Goal: Information Seeking & Learning: Learn about a topic

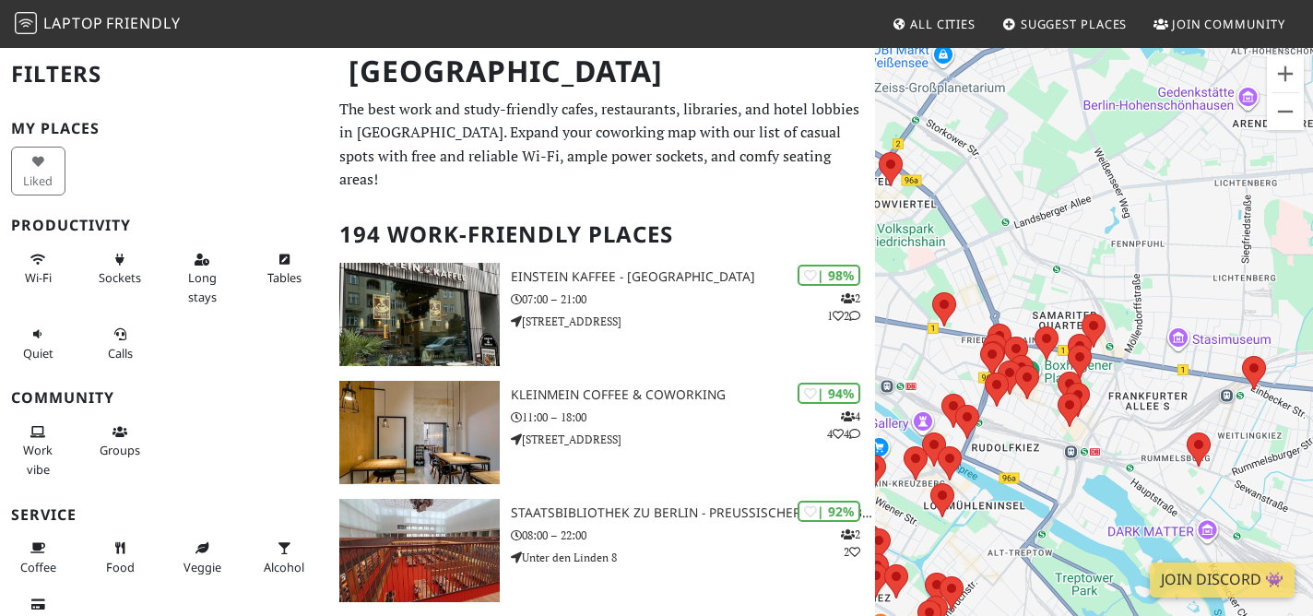
drag, startPoint x: 1022, startPoint y: 279, endPoint x: 1114, endPoint y: 279, distance: 92.2
click at [1115, 280] on div "To navigate, press the arrow keys." at bounding box center [1094, 354] width 438 height 616
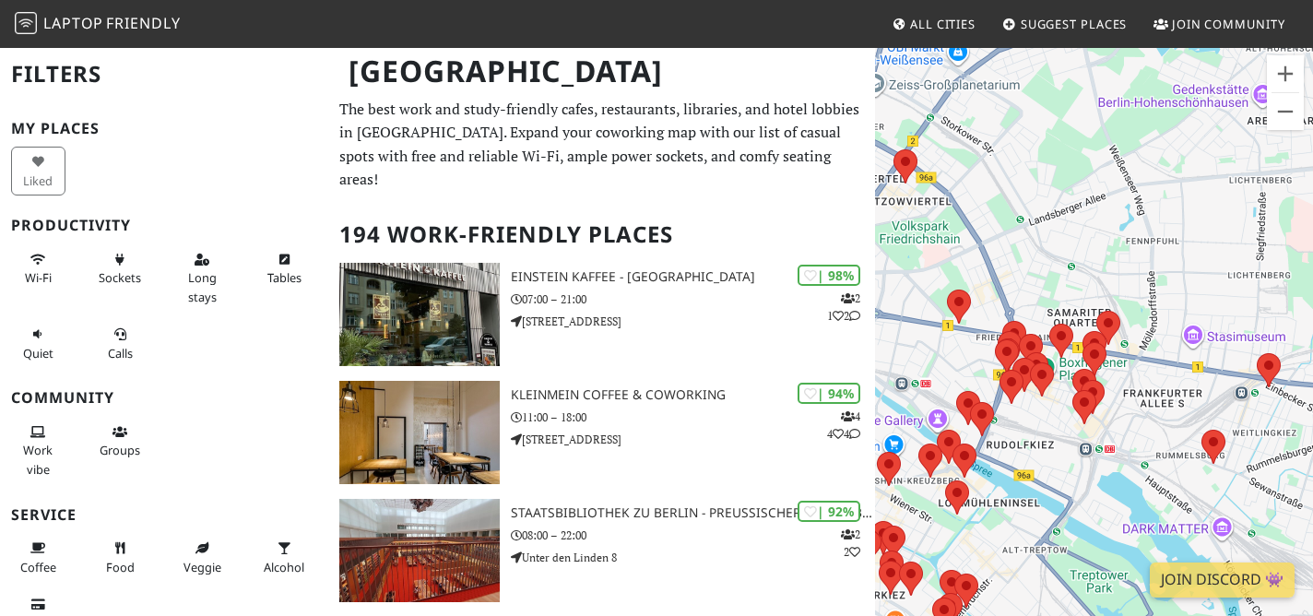
drag, startPoint x: 1125, startPoint y: 420, endPoint x: 1055, endPoint y: 414, distance: 70.3
click at [1073, 414] on img at bounding box center [1085, 407] width 24 height 34
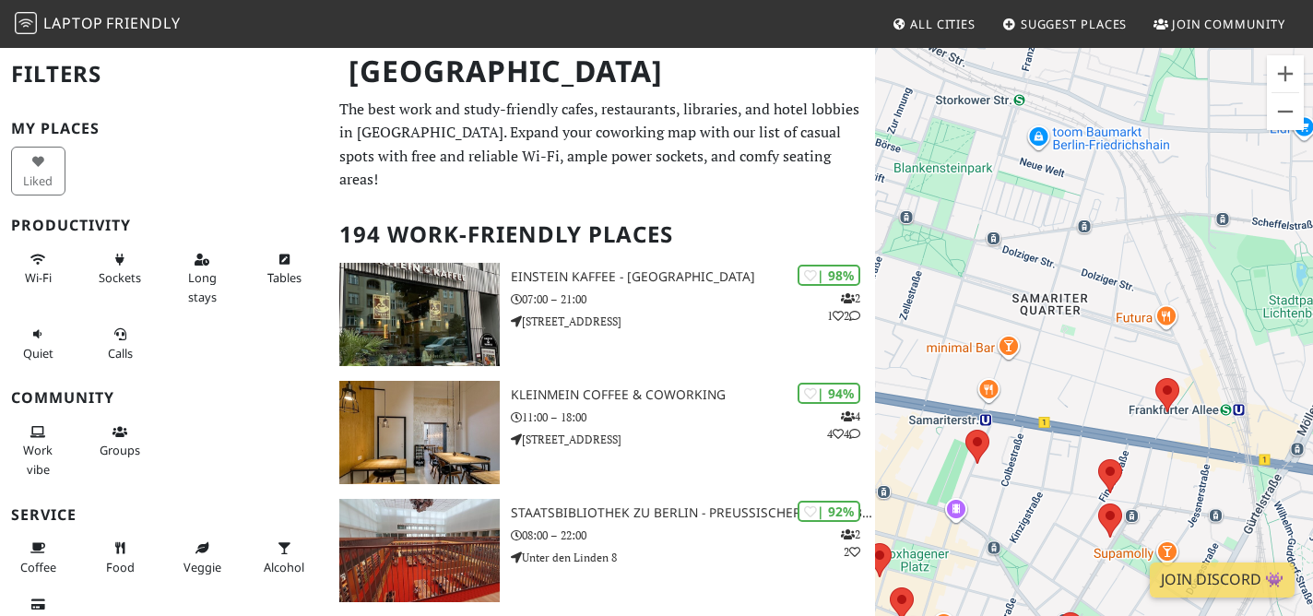
click at [1194, 388] on div "To navigate, press the arrow keys." at bounding box center [1094, 354] width 438 height 616
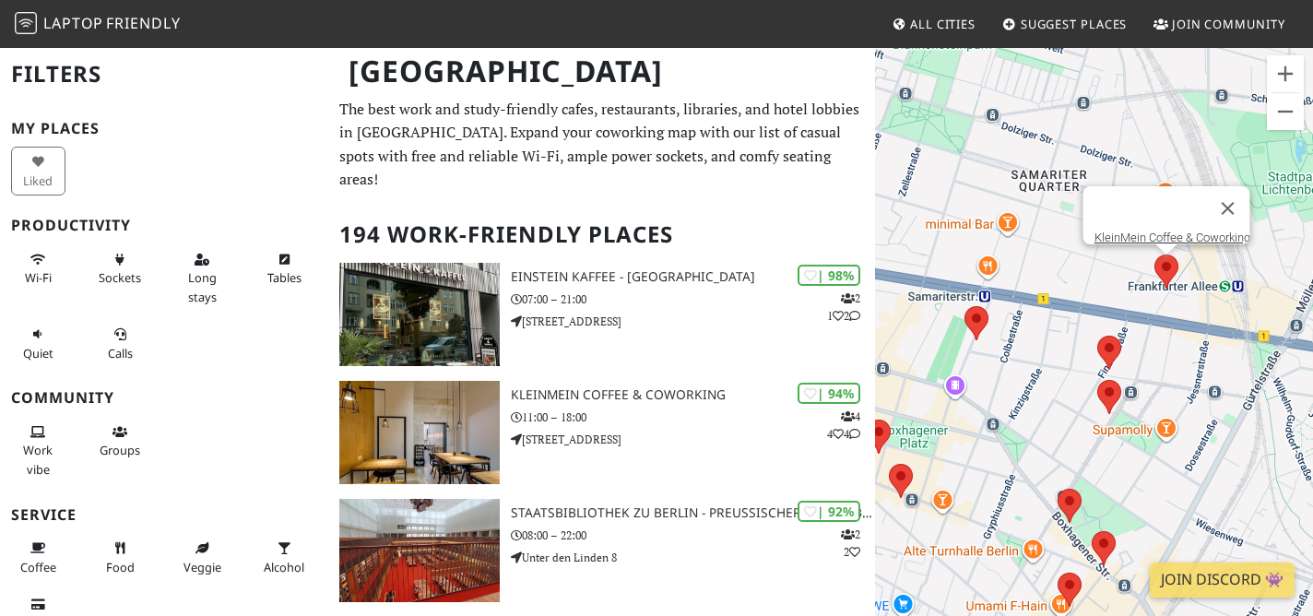
drag, startPoint x: 1155, startPoint y: 390, endPoint x: 1157, endPoint y: 267, distance: 123.6
click at [1155, 255] on area at bounding box center [1155, 255] width 0 height 0
click at [1153, 255] on area at bounding box center [1153, 255] width 0 height 0
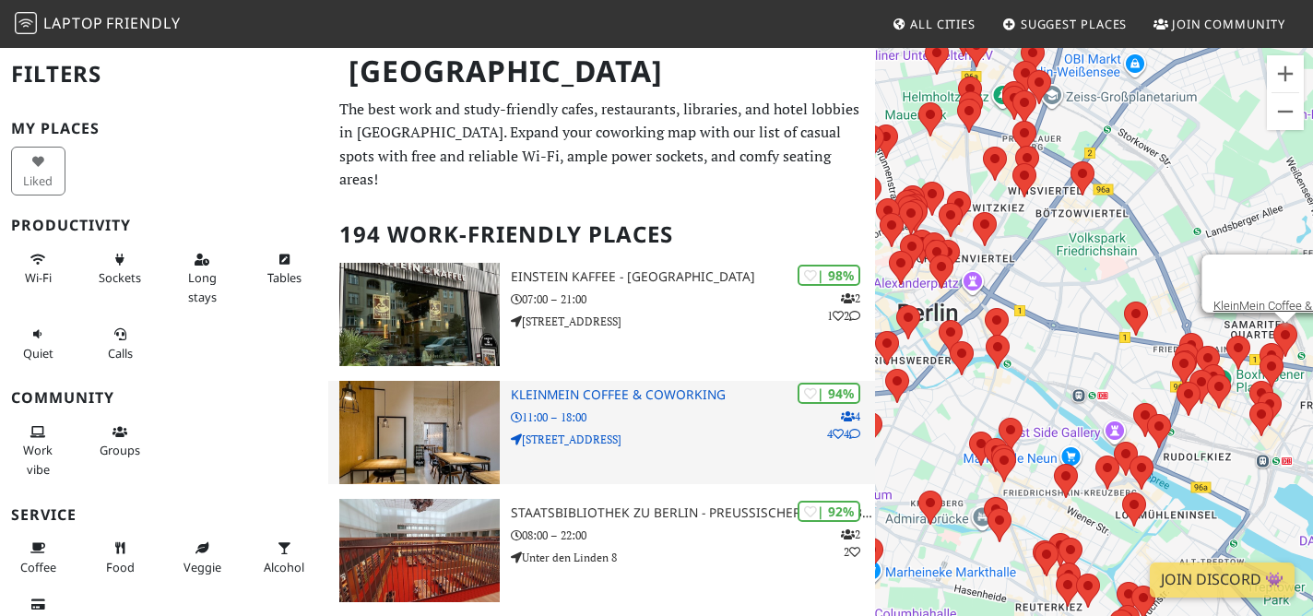
drag, startPoint x: 955, startPoint y: 377, endPoint x: 626, endPoint y: 411, distance: 331.0
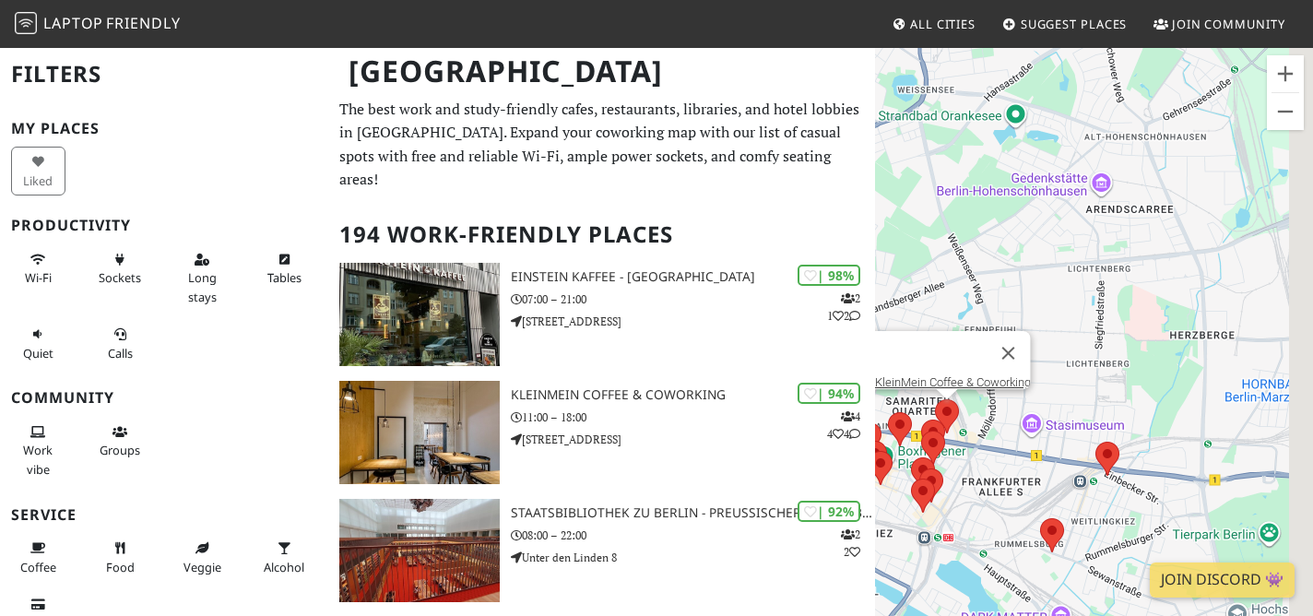
drag, startPoint x: 1051, startPoint y: 383, endPoint x: 923, endPoint y: 405, distance: 130.1
click at [923, 405] on div "To navigate, press the arrow keys. KleinMein Coffee & Coworking" at bounding box center [1094, 354] width 438 height 616
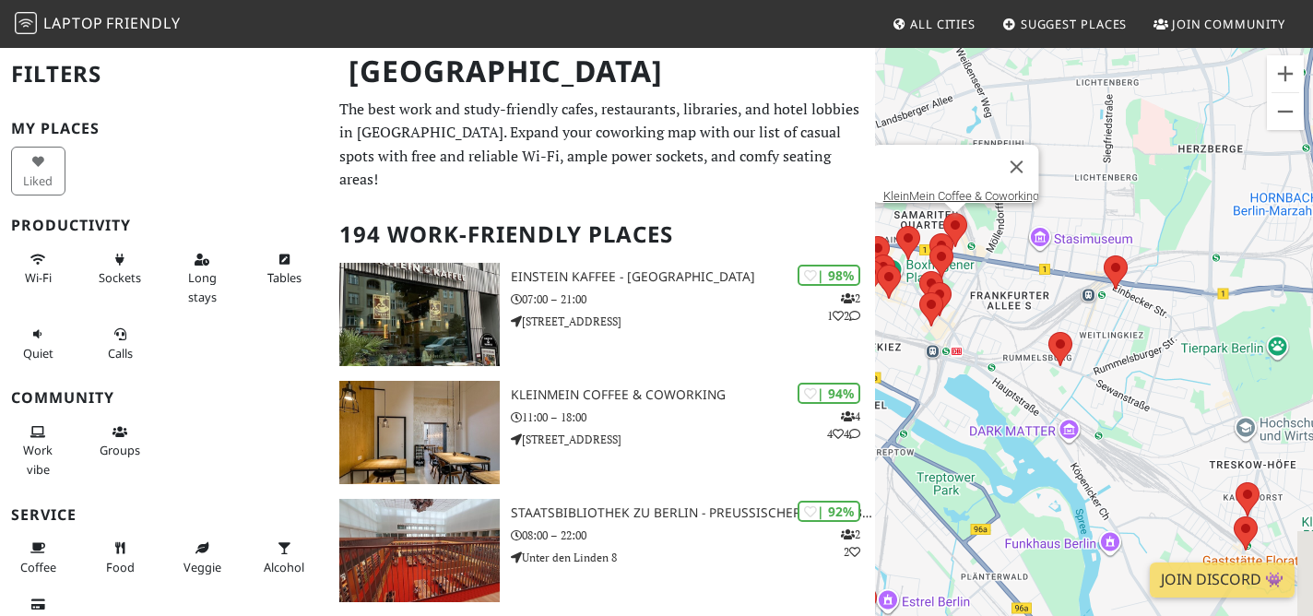
drag, startPoint x: 1050, startPoint y: 432, endPoint x: 1100, endPoint y: 203, distance: 234.1
click at [1100, 203] on div "To navigate, press the arrow keys. KleinMein Coffee & Coworking" at bounding box center [1094, 354] width 438 height 616
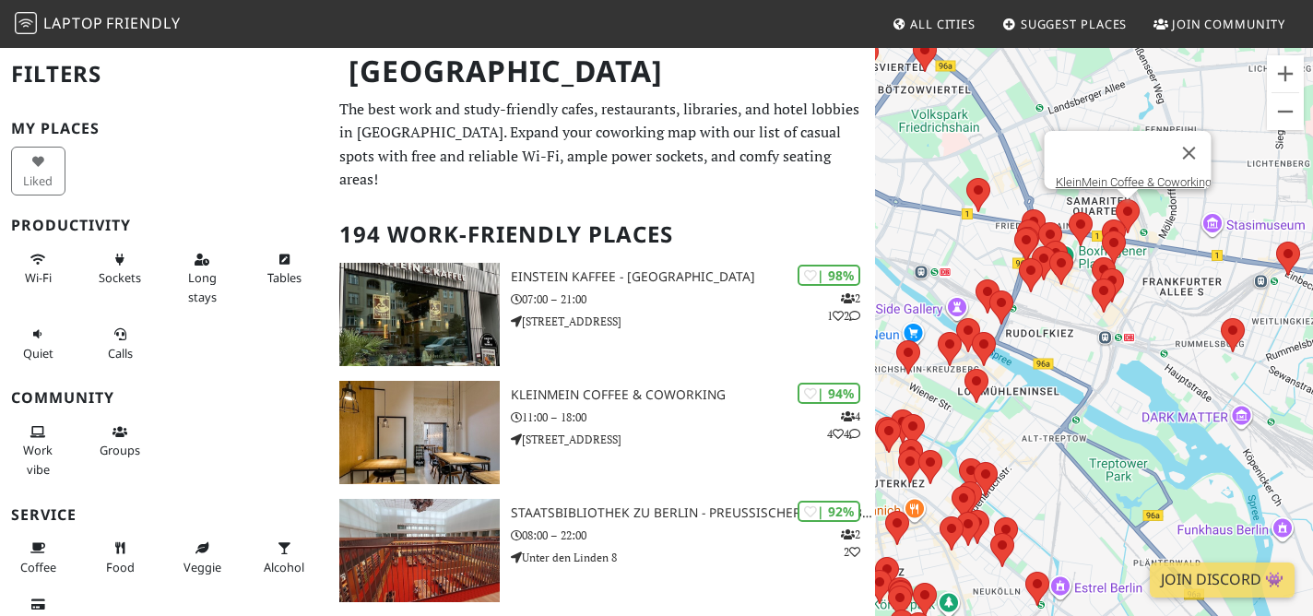
drag, startPoint x: 999, startPoint y: 242, endPoint x: 1172, endPoint y: 267, distance: 175.3
click at [1173, 267] on div "To navigate, press the arrow keys. KleinMein Coffee & Coworking" at bounding box center [1094, 354] width 438 height 616
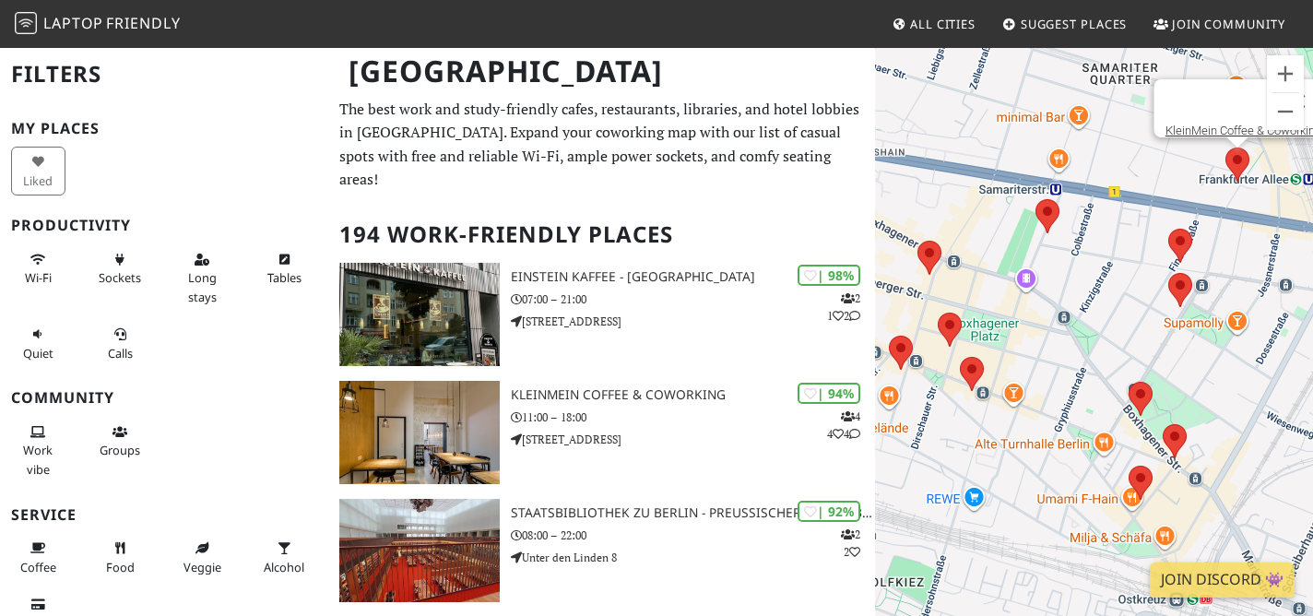
drag, startPoint x: 1033, startPoint y: 268, endPoint x: 1216, endPoint y: 313, distance: 188.8
click at [1216, 314] on div "To navigate, press the arrow keys. KleinMein Coffee & Coworking" at bounding box center [1094, 354] width 438 height 616
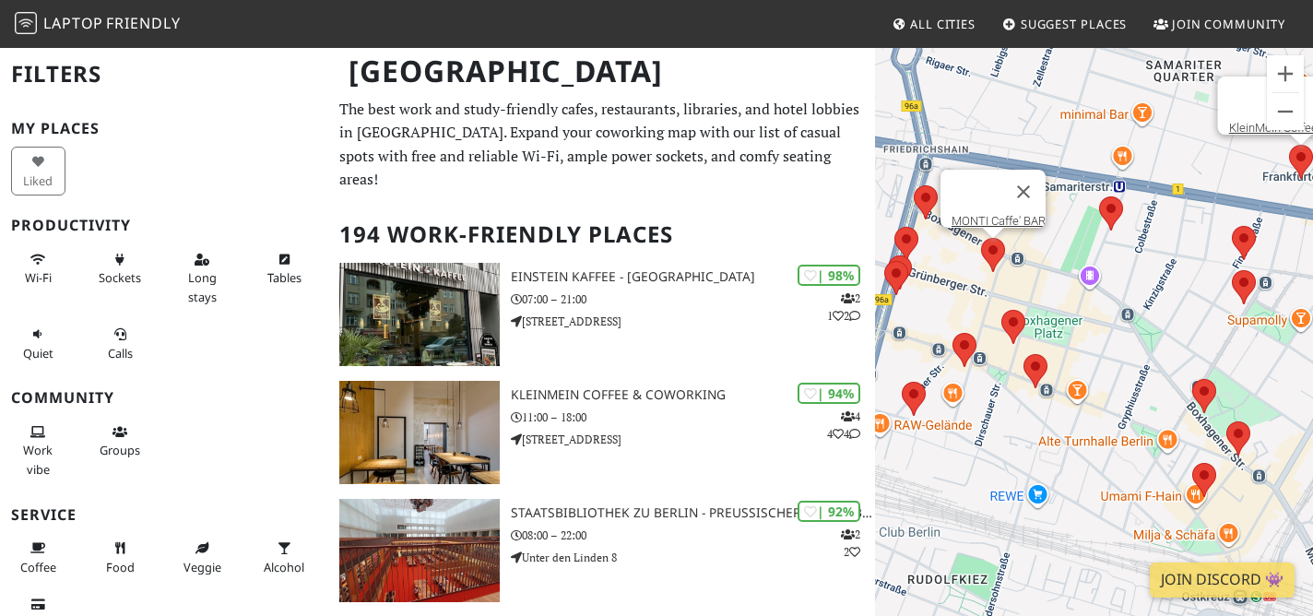
click at [981, 238] on area at bounding box center [981, 238] width 0 height 0
click at [992, 214] on link "MONTI Caffe' BAR" at bounding box center [999, 221] width 94 height 14
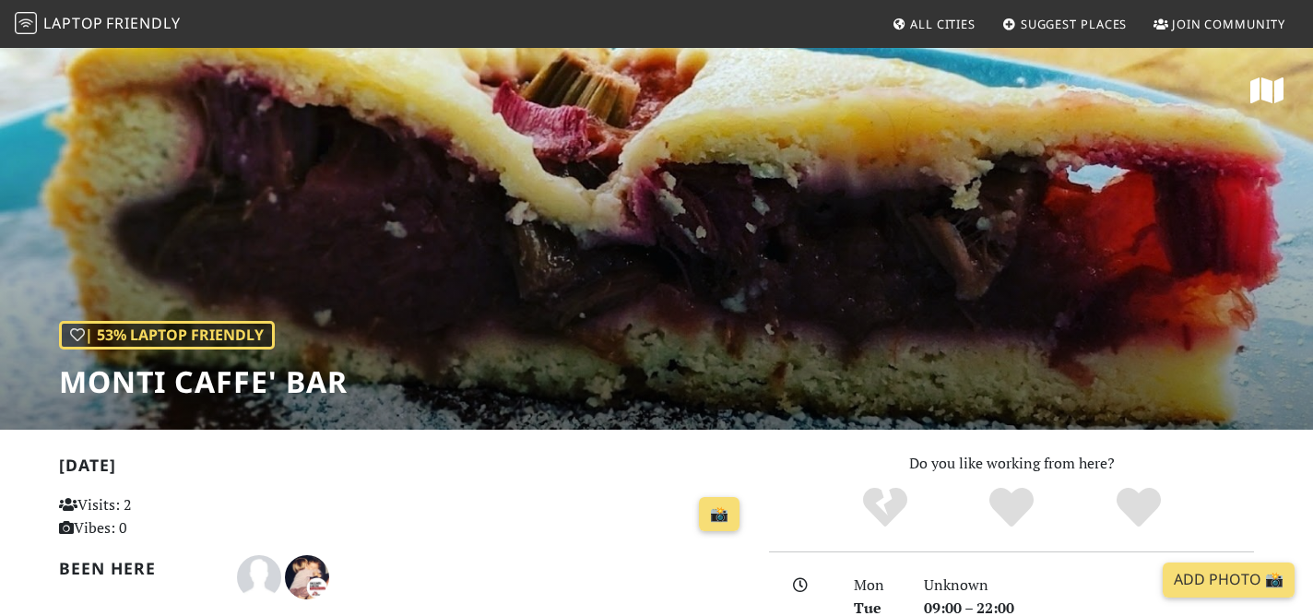
scroll to position [181, 0]
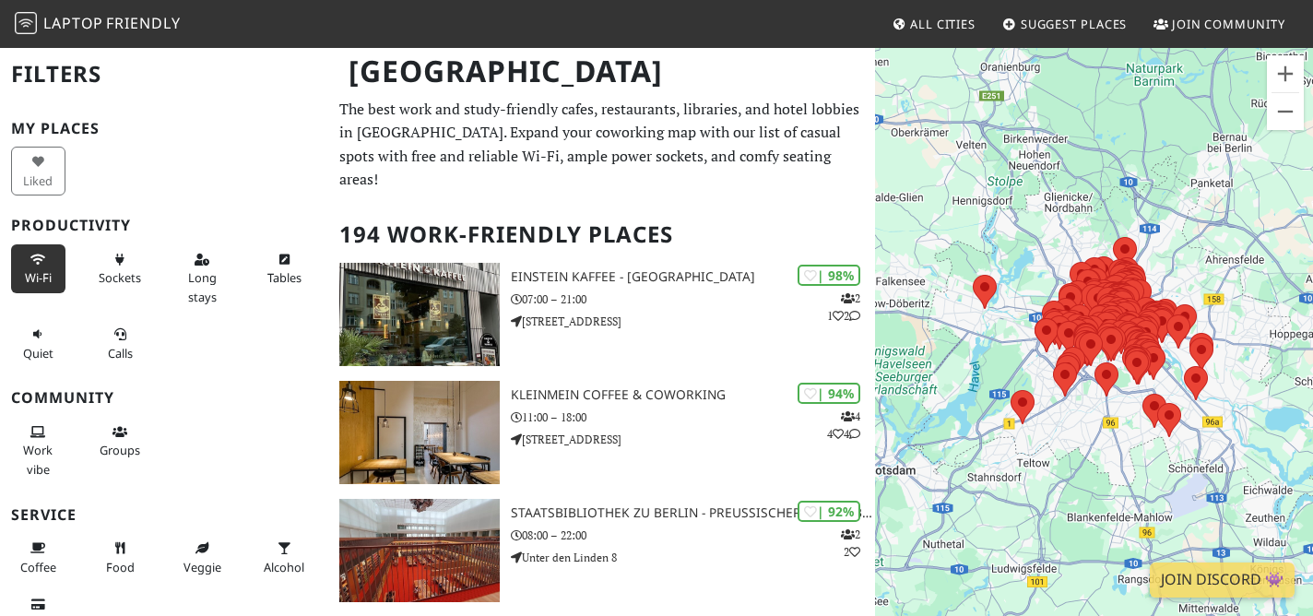
click at [33, 276] on span "Wi-Fi" at bounding box center [38, 277] width 27 height 17
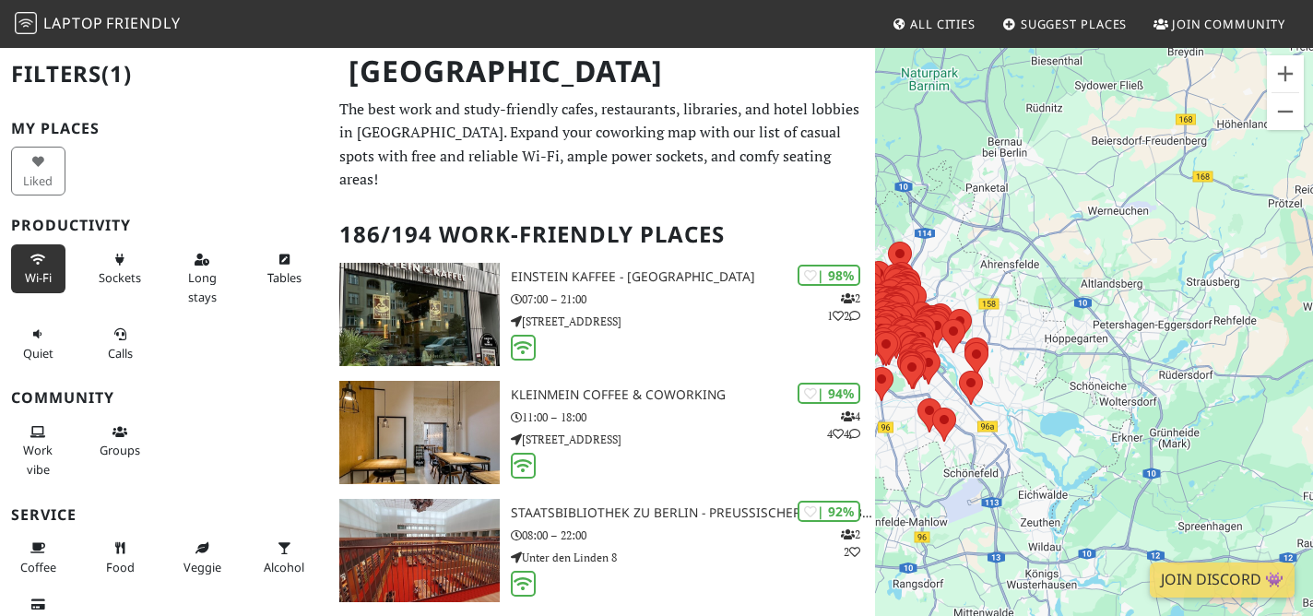
drag, startPoint x: 1151, startPoint y: 396, endPoint x: 919, endPoint y: 398, distance: 231.5
click at [919, 398] on div at bounding box center [930, 415] width 24 height 34
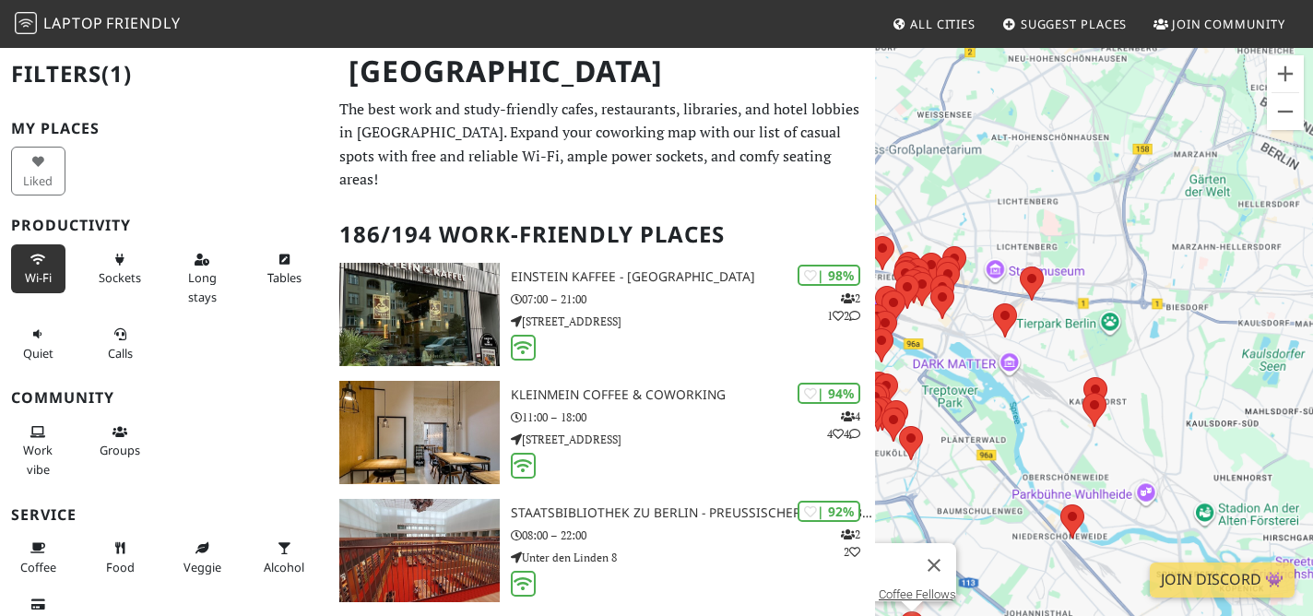
drag, startPoint x: 997, startPoint y: 363, endPoint x: 1082, endPoint y: 193, distance: 190.6
click at [1083, 193] on div "To navigate, press the arrow keys. Coffee Fellows" at bounding box center [1094, 354] width 438 height 616
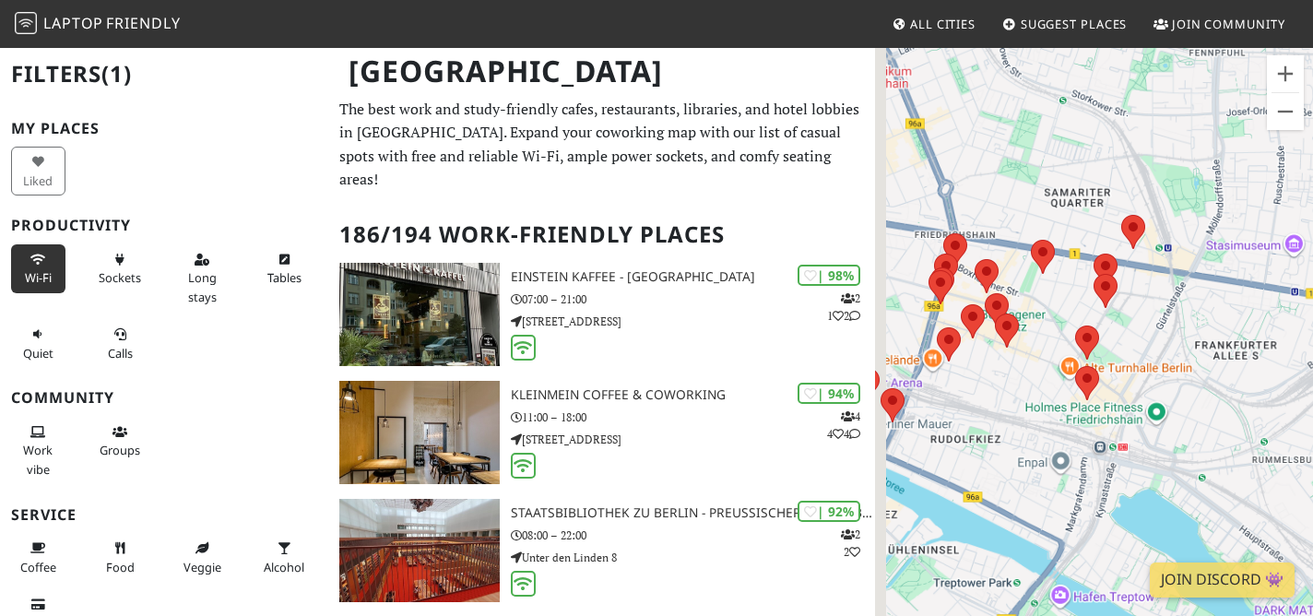
drag, startPoint x: 985, startPoint y: 277, endPoint x: 1253, endPoint y: 300, distance: 269.4
click at [1253, 300] on div "To navigate, press the arrow keys. Coffee Fellows" at bounding box center [1094, 354] width 438 height 616
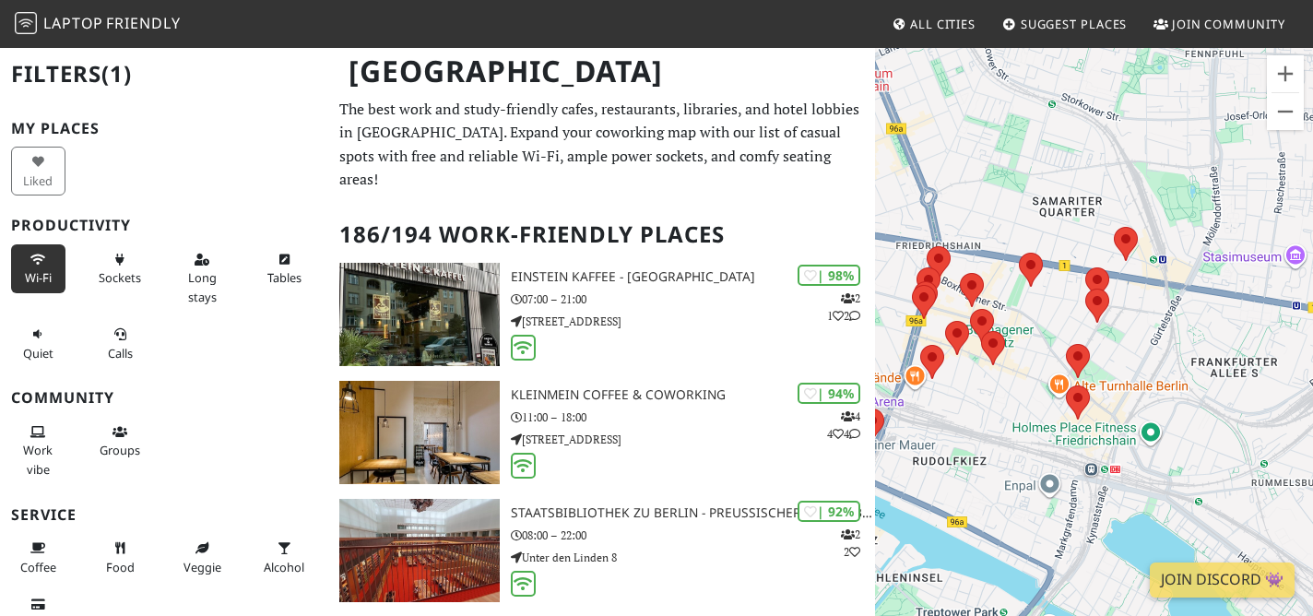
drag, startPoint x: 1226, startPoint y: 312, endPoint x: 1137, endPoint y: 303, distance: 88.9
click at [1136, 303] on div "To navigate, press the arrow keys. Coffee Fellows" at bounding box center [1094, 354] width 438 height 616
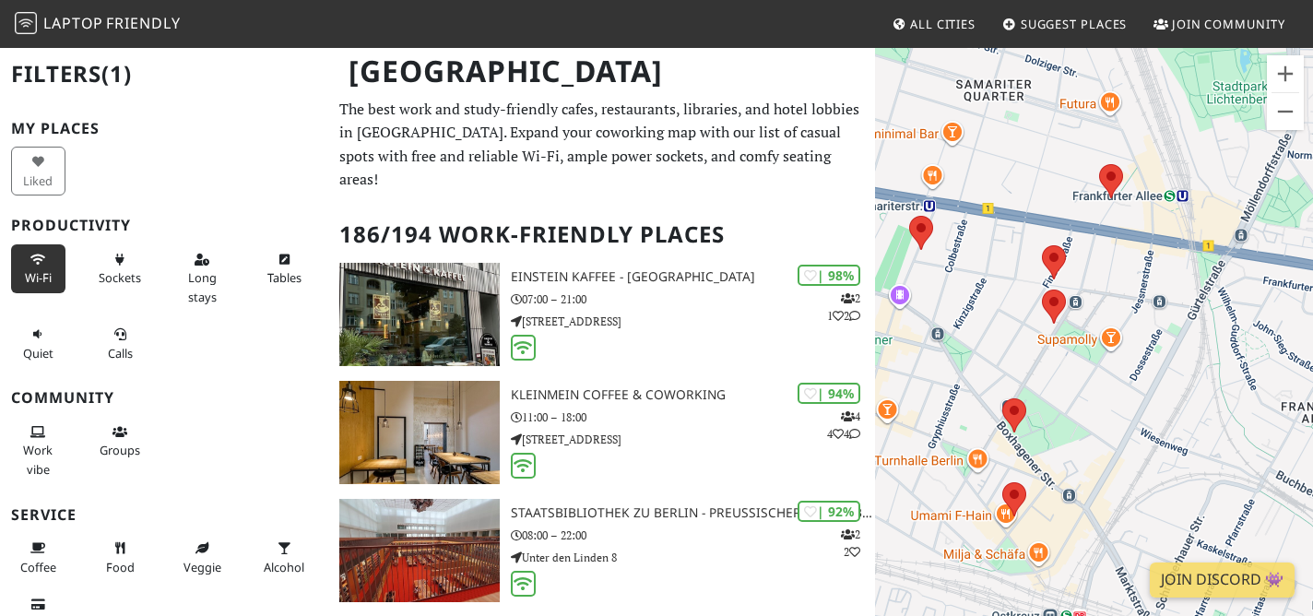
drag, startPoint x: 1058, startPoint y: 293, endPoint x: 1073, endPoint y: 283, distance: 17.9
click at [1073, 283] on div "To navigate, press the arrow keys. Coffee Fellows" at bounding box center [1094, 354] width 438 height 616
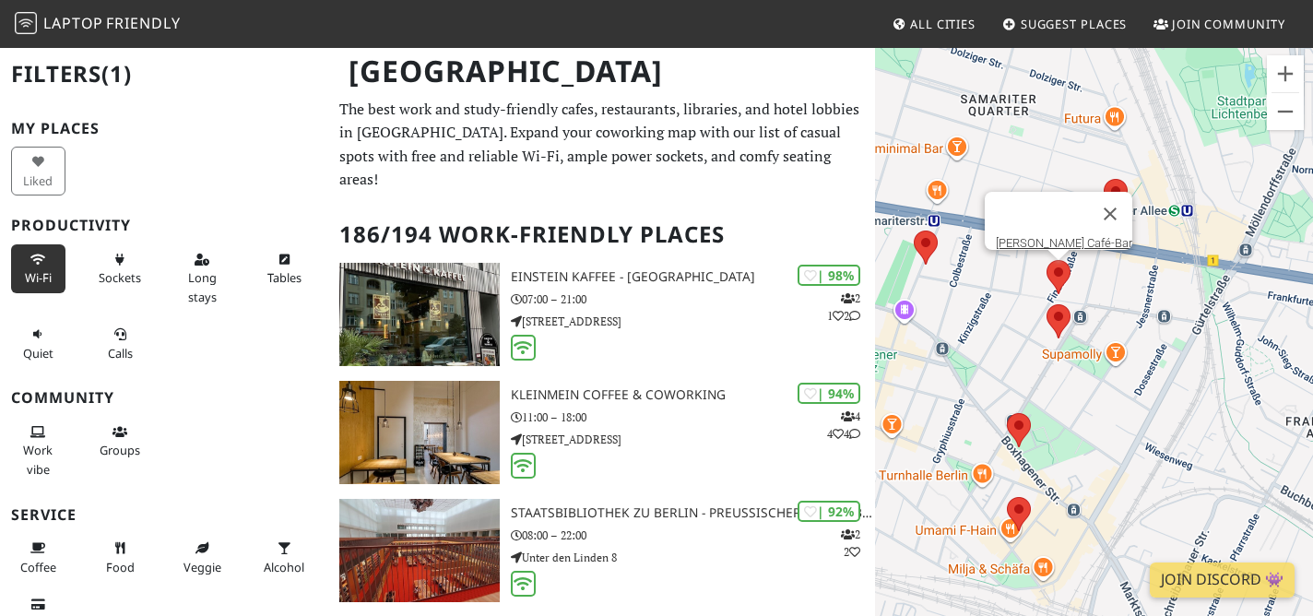
click at [1047, 260] on area at bounding box center [1047, 260] width 0 height 0
click at [1047, 304] on area at bounding box center [1047, 304] width 0 height 0
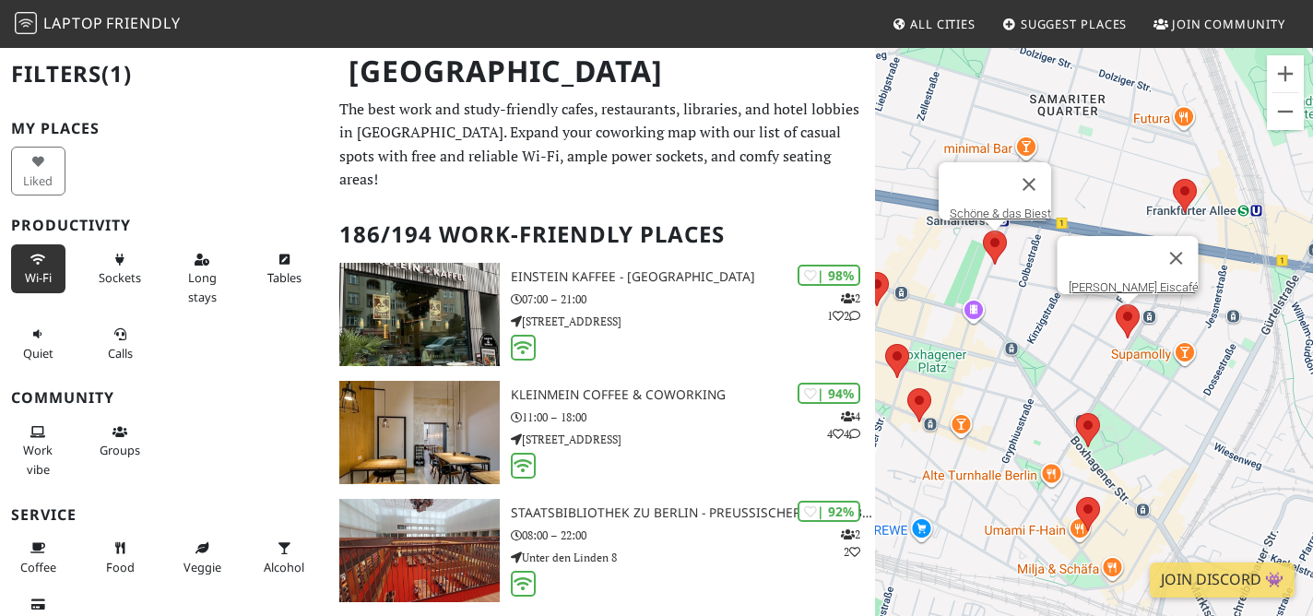
click at [983, 231] on area at bounding box center [983, 231] width 0 height 0
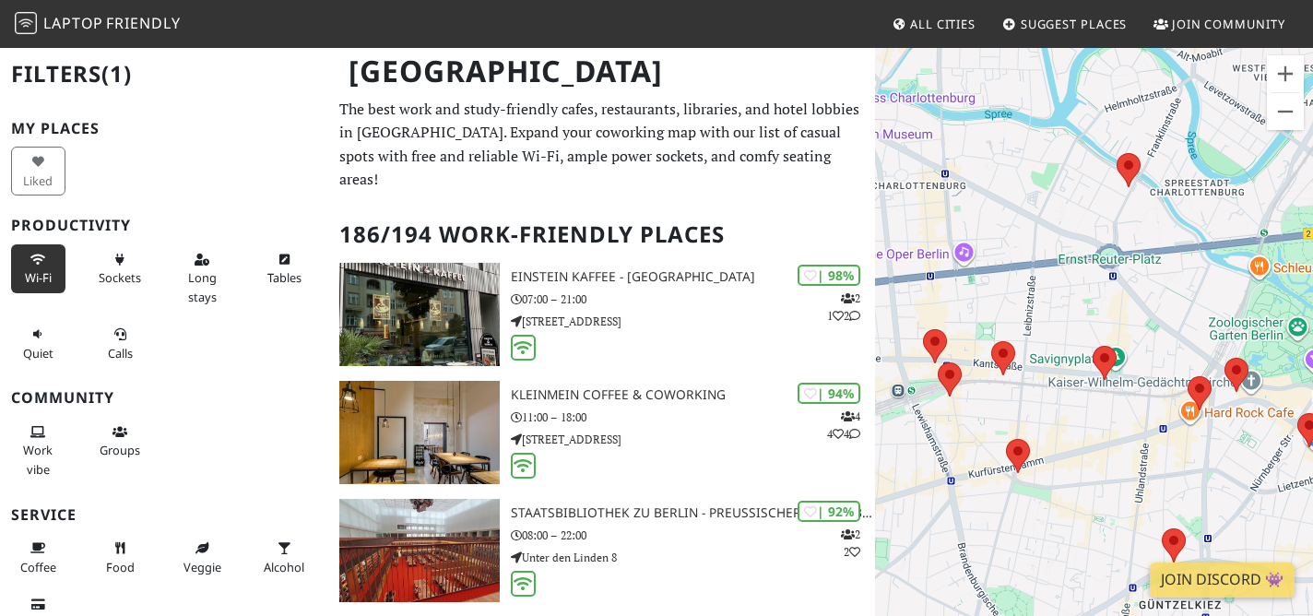
drag, startPoint x: 984, startPoint y: 349, endPoint x: 985, endPoint y: 289, distance: 60.0
click at [985, 289] on div "To navigate, press the arrow keys. Schöne & das Biest" at bounding box center [1094, 354] width 438 height 616
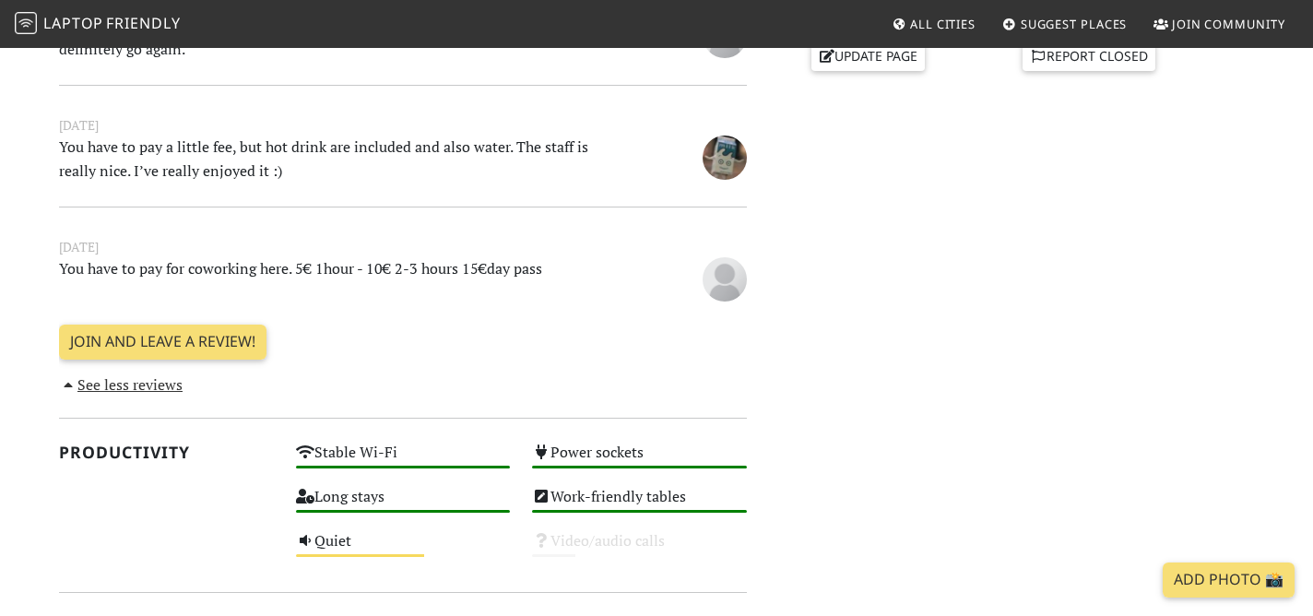
scroll to position [846, 0]
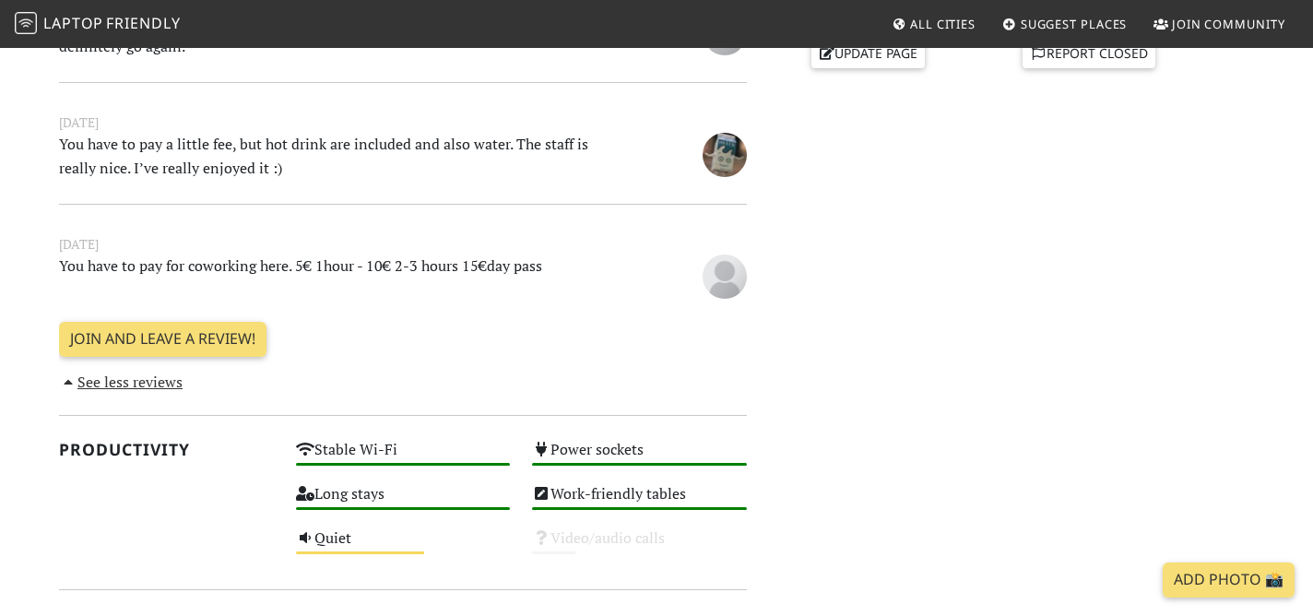
click at [136, 265] on p "You have to pay for coworking here. 5€ 1hour - 10€ 2-3 hours 15€day pass" at bounding box center [344, 276] width 592 height 42
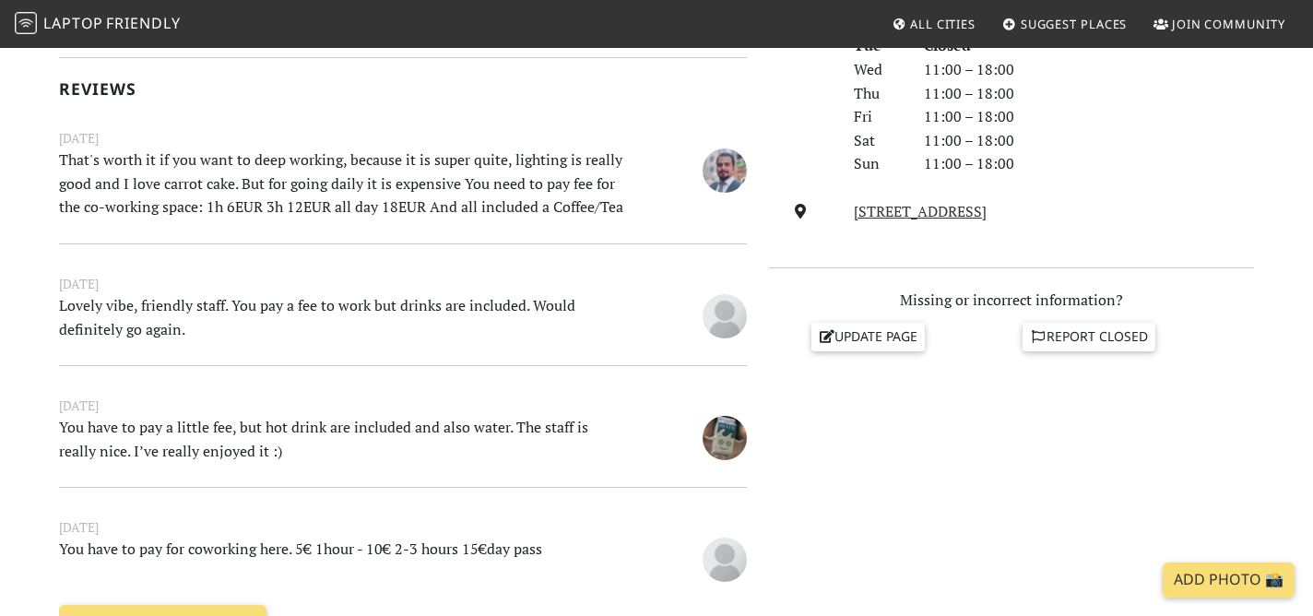
scroll to position [552, 0]
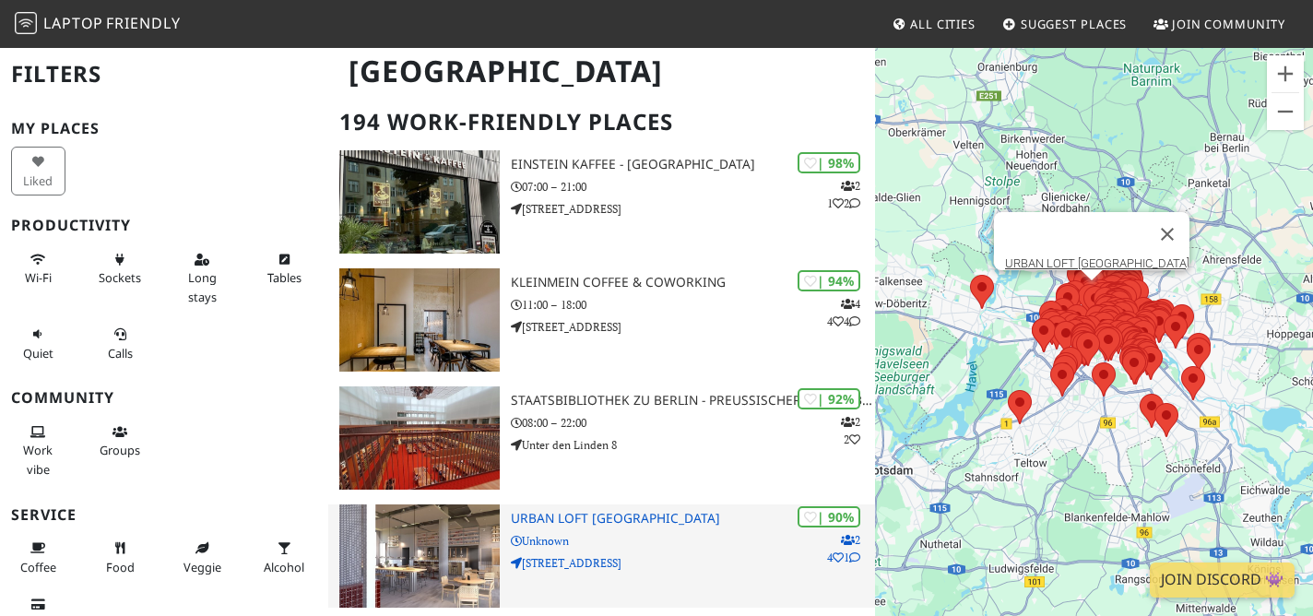
scroll to position [116, 0]
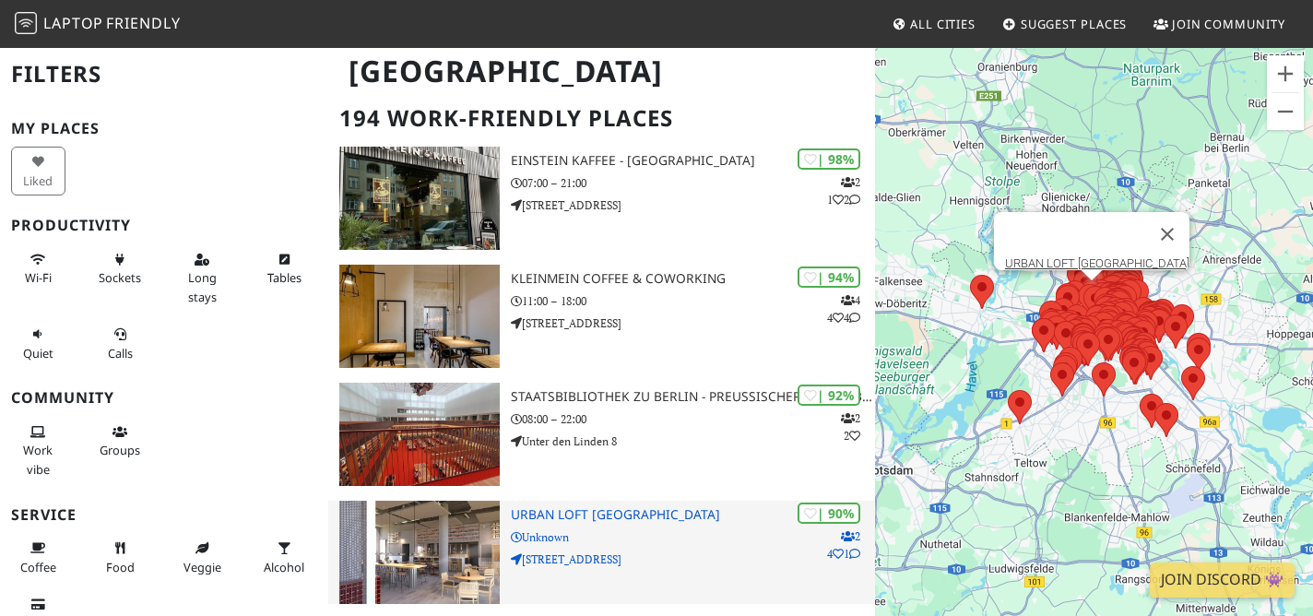
click at [659, 528] on p "Unknown" at bounding box center [693, 537] width 365 height 18
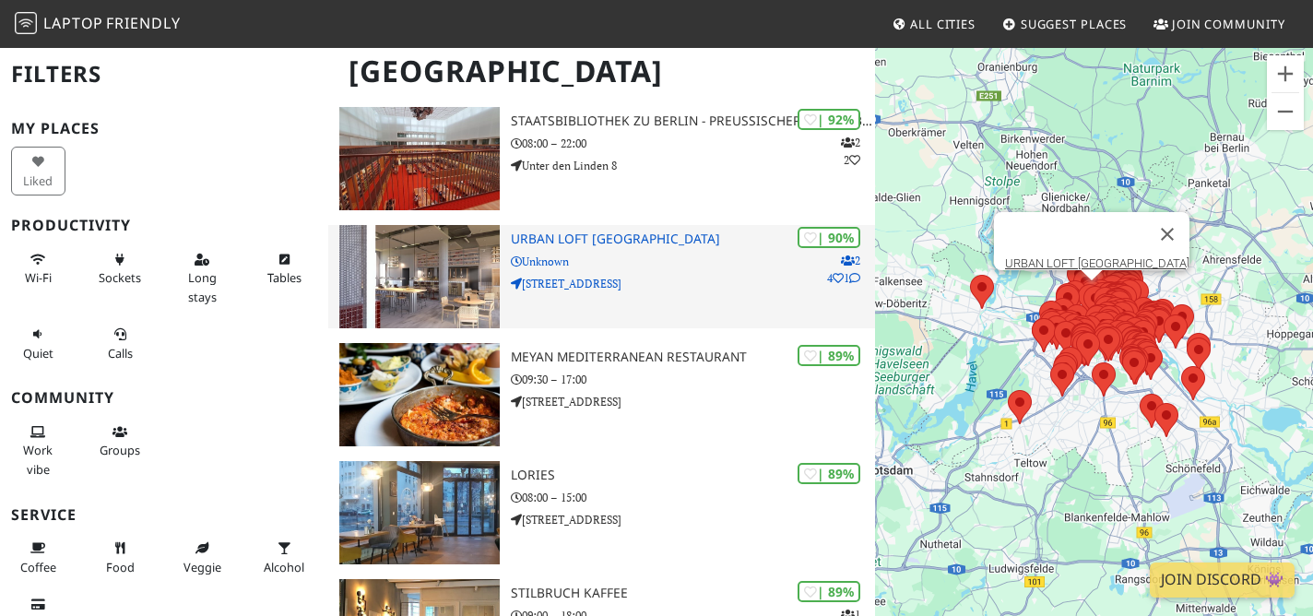
scroll to position [397, 0]
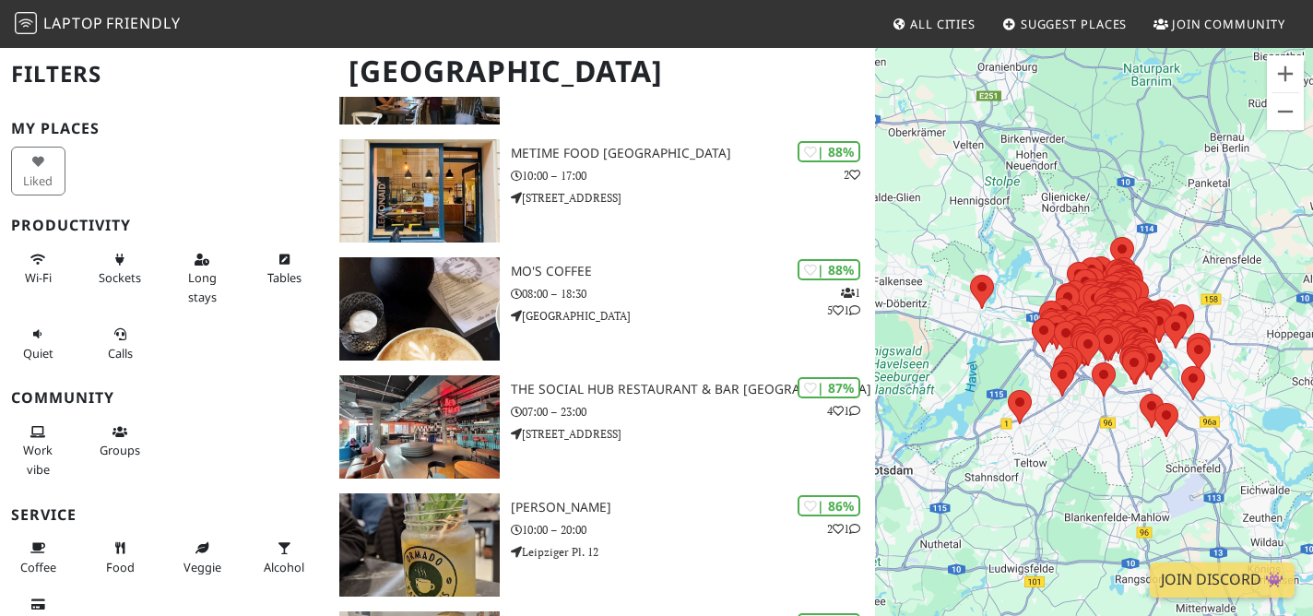
scroll to position [949, 0]
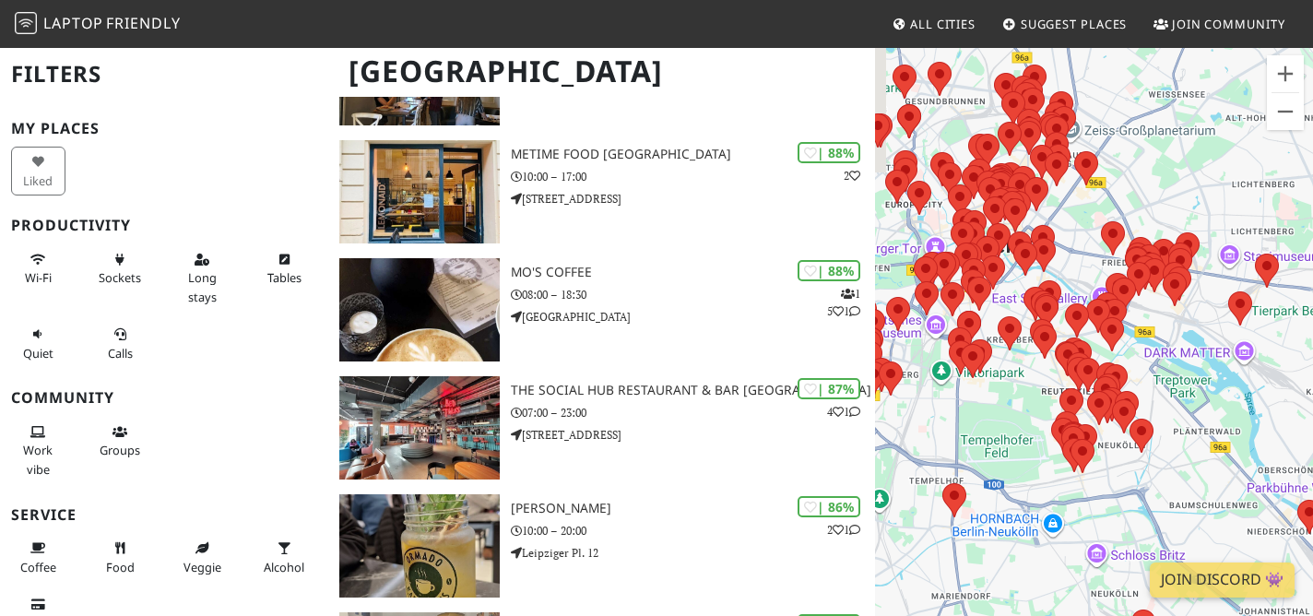
drag, startPoint x: 1197, startPoint y: 290, endPoint x: 931, endPoint y: 513, distance: 347.6
click at [1062, 460] on img at bounding box center [1074, 443] width 24 height 34
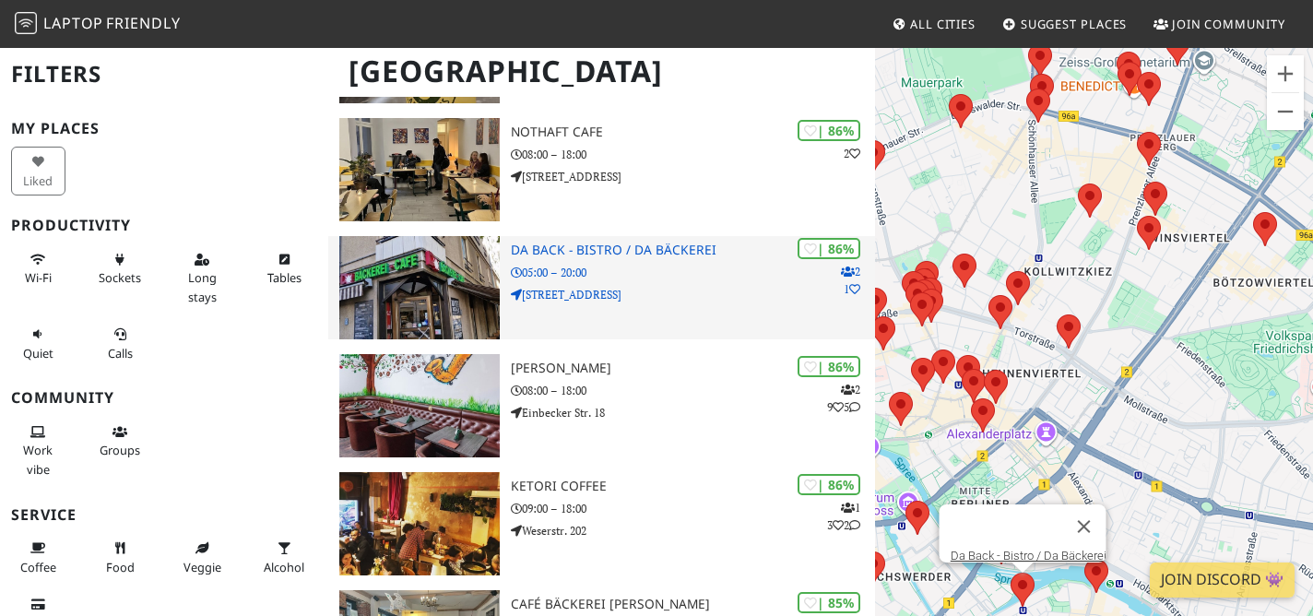
scroll to position [1474, 0]
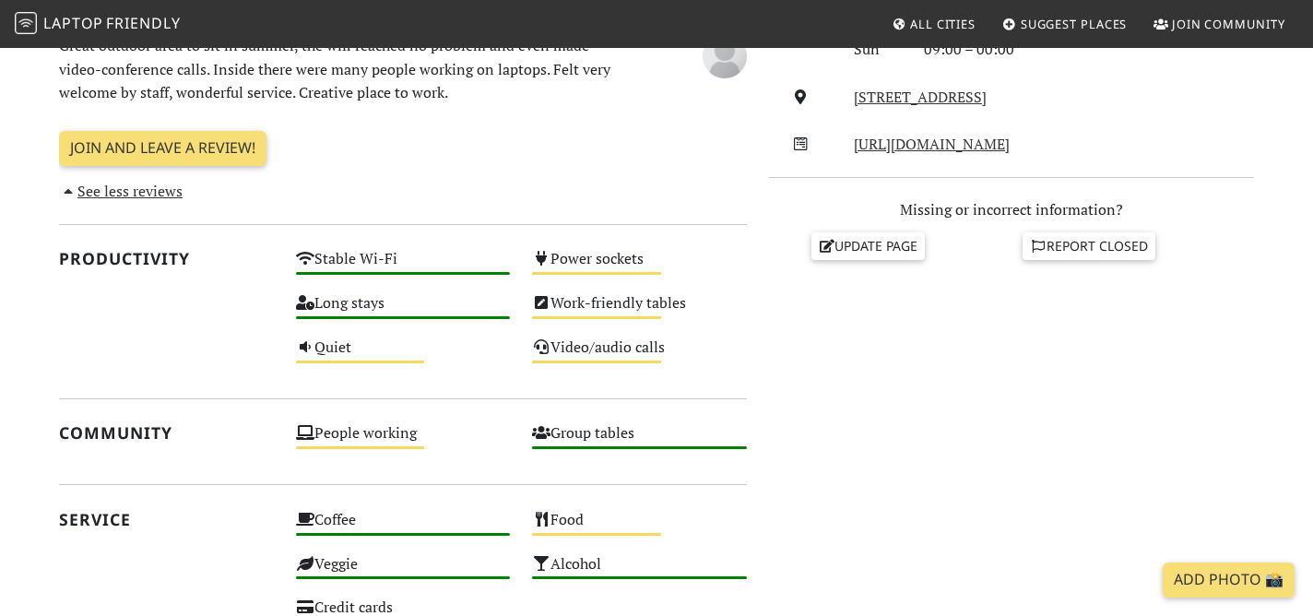
scroll to position [372, 0]
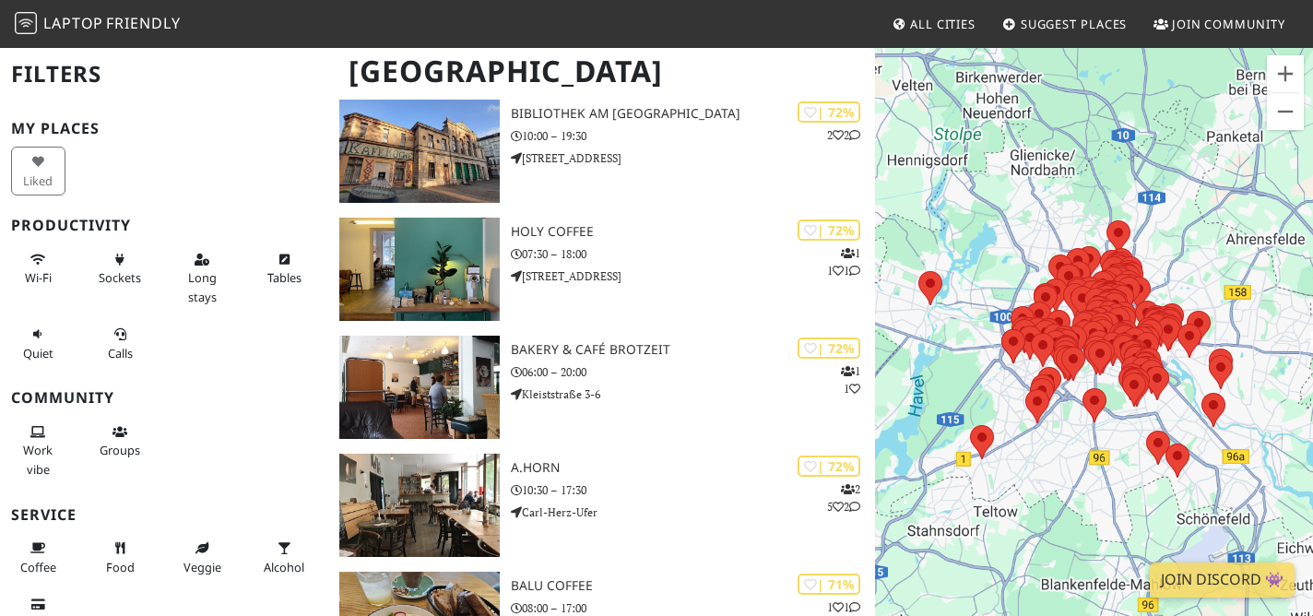
scroll to position [6253, 0]
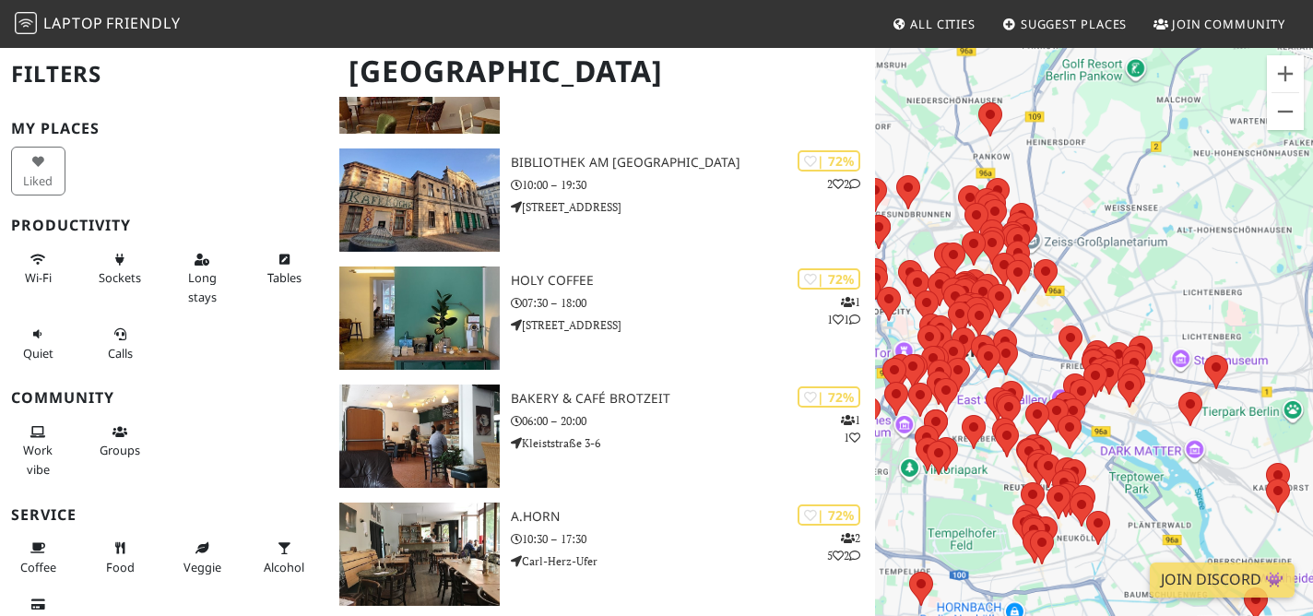
drag, startPoint x: 1144, startPoint y: 317, endPoint x: 913, endPoint y: 291, distance: 232.0
click at [913, 291] on div "To navigate, press the arrow keys." at bounding box center [1094, 354] width 438 height 616
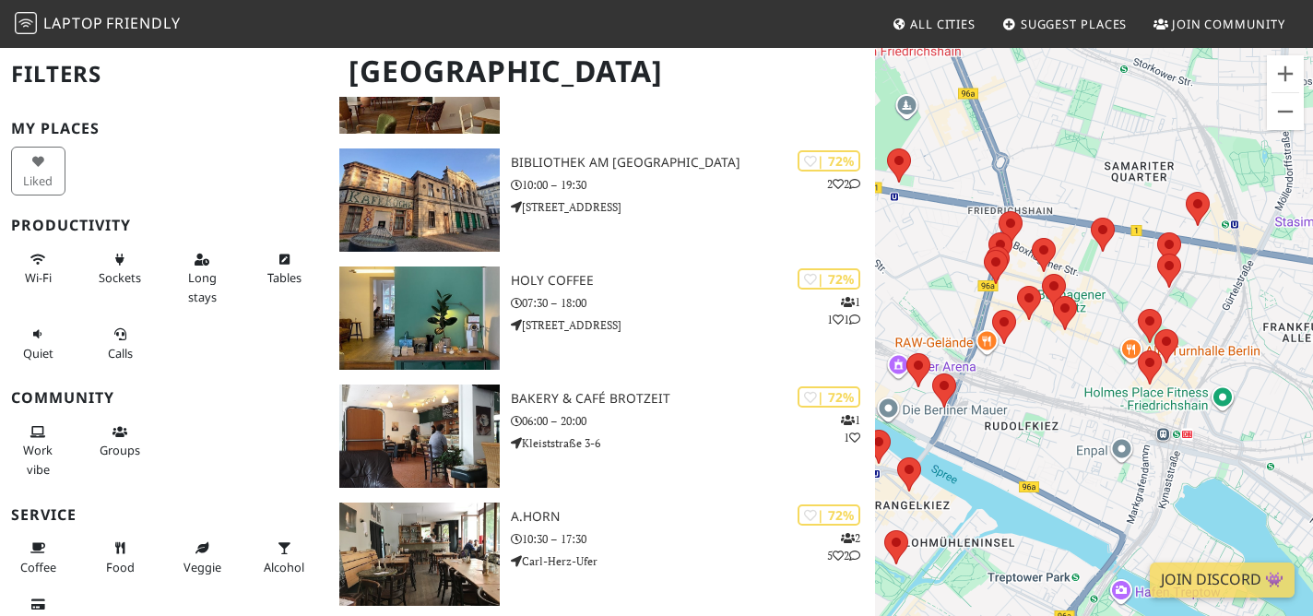
drag, startPoint x: 1053, startPoint y: 207, endPoint x: 1047, endPoint y: 381, distance: 174.4
click at [1047, 381] on div "To navigate, press the arrow keys." at bounding box center [1094, 354] width 438 height 616
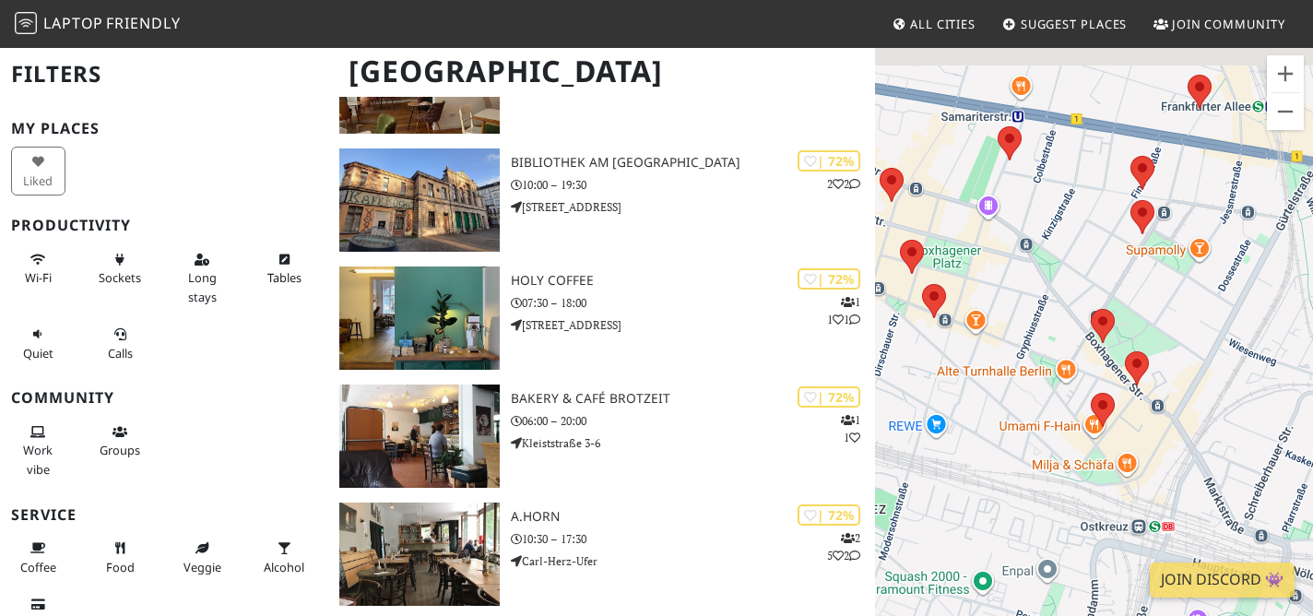
drag, startPoint x: 1110, startPoint y: 287, endPoint x: 931, endPoint y: 361, distance: 193.5
click at [931, 359] on div "To navigate, press the arrow keys." at bounding box center [1094, 354] width 438 height 616
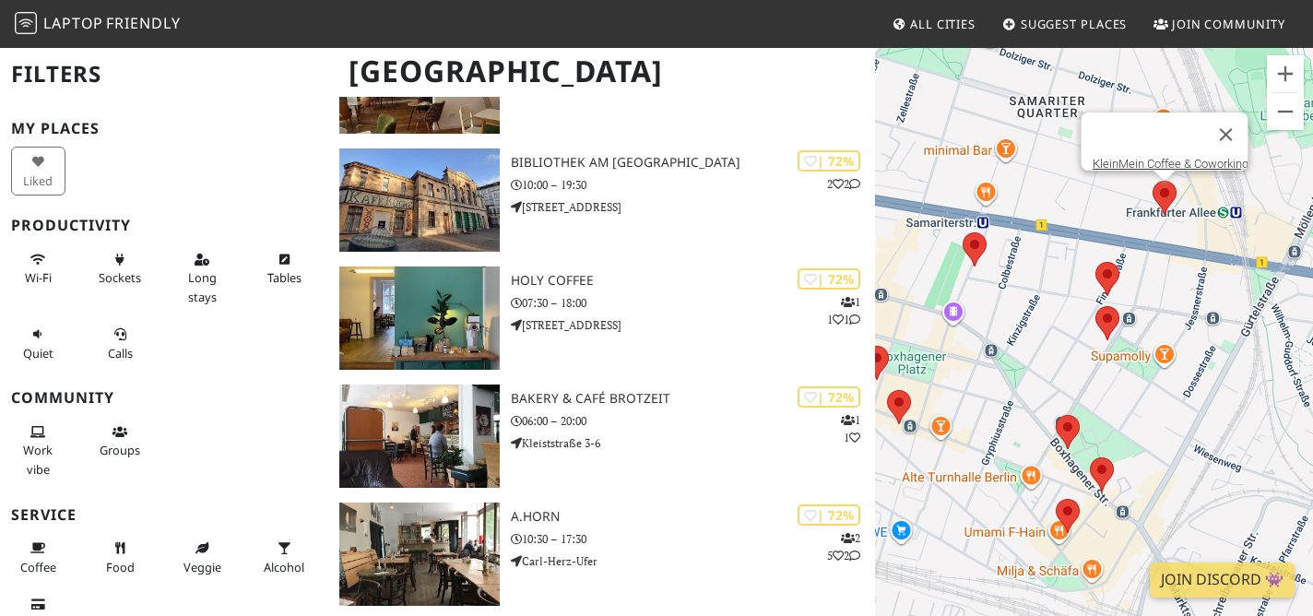
click at [1153, 181] on area at bounding box center [1153, 181] width 0 height 0
click at [1157, 157] on link "KleinMein Coffee & Coworking" at bounding box center [1170, 164] width 156 height 14
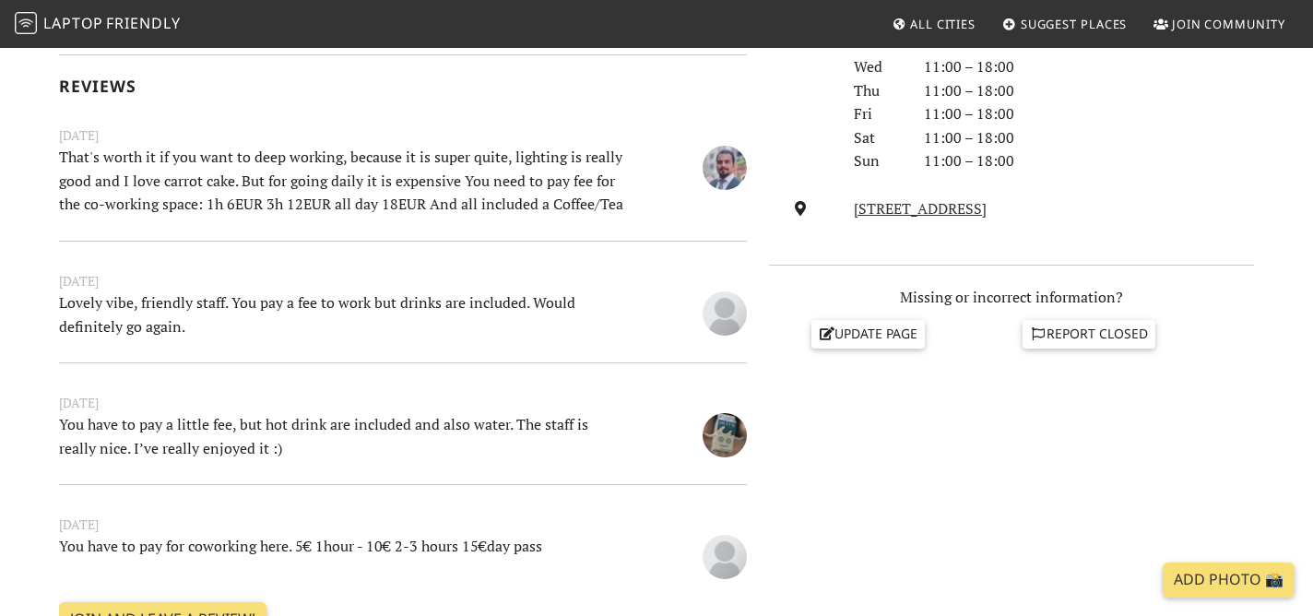
scroll to position [568, 0]
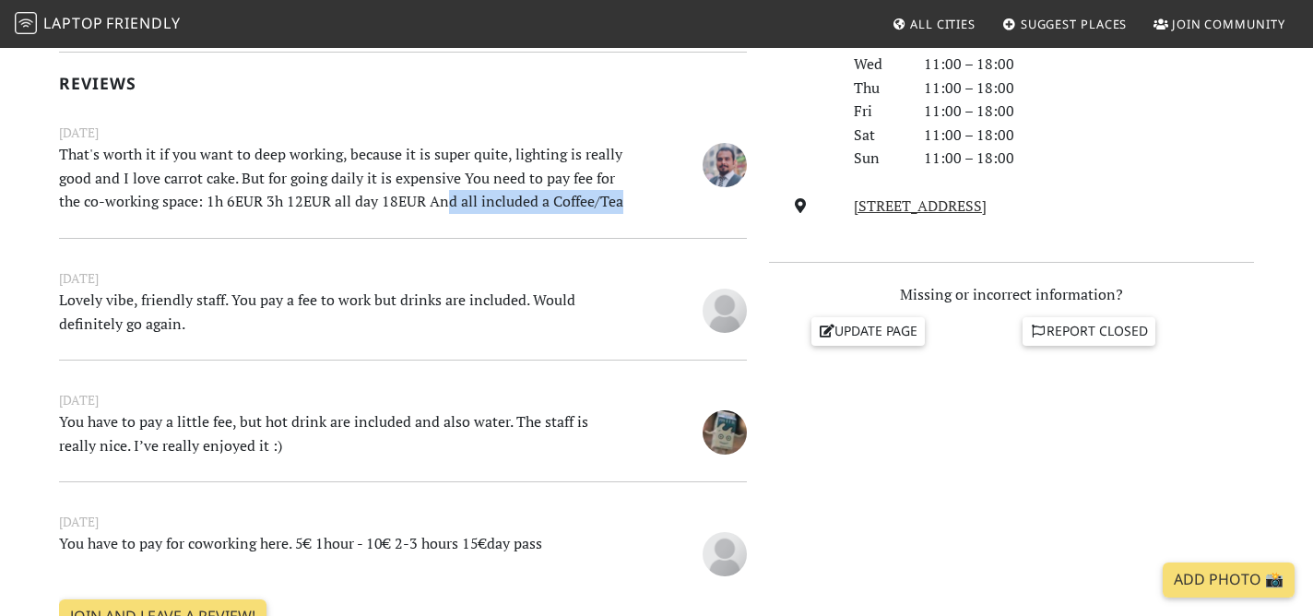
click at [446, 213] on div "[DATE] That's worth it if you want to deep working, because it is super quite, …" at bounding box center [403, 170] width 710 height 94
click at [449, 203] on p "That's worth it if you want to deep working, because it is super quite, lightin…" at bounding box center [344, 178] width 592 height 71
click at [339, 270] on small "[DATE]" at bounding box center [403, 278] width 710 height 20
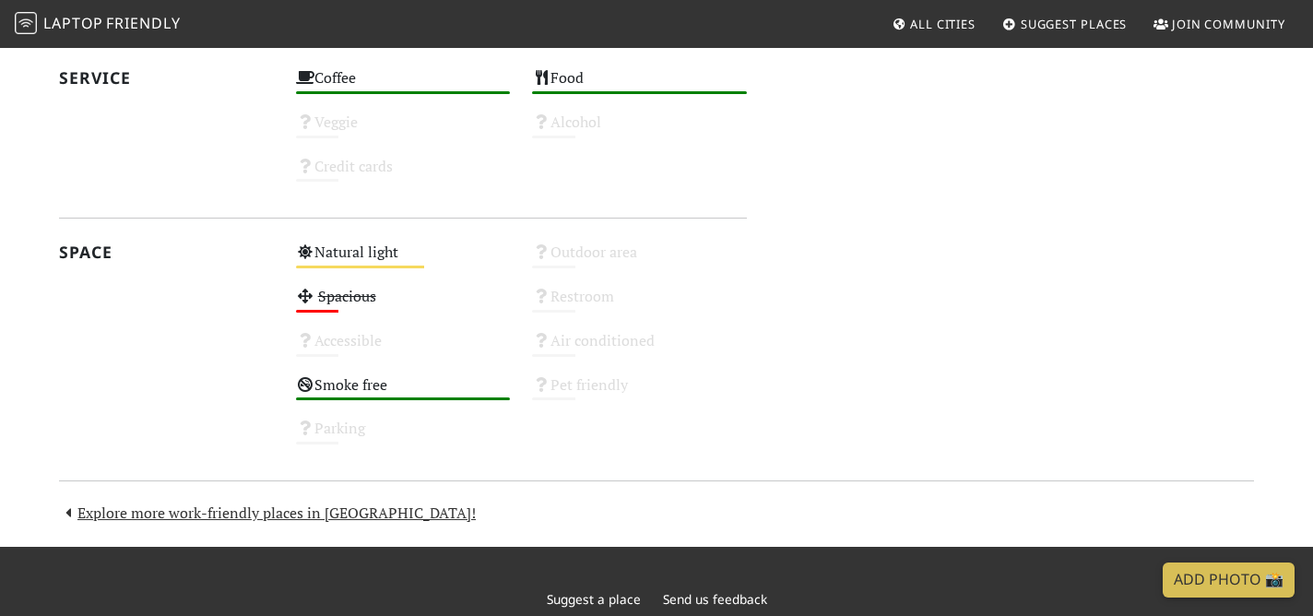
scroll to position [1477, 0]
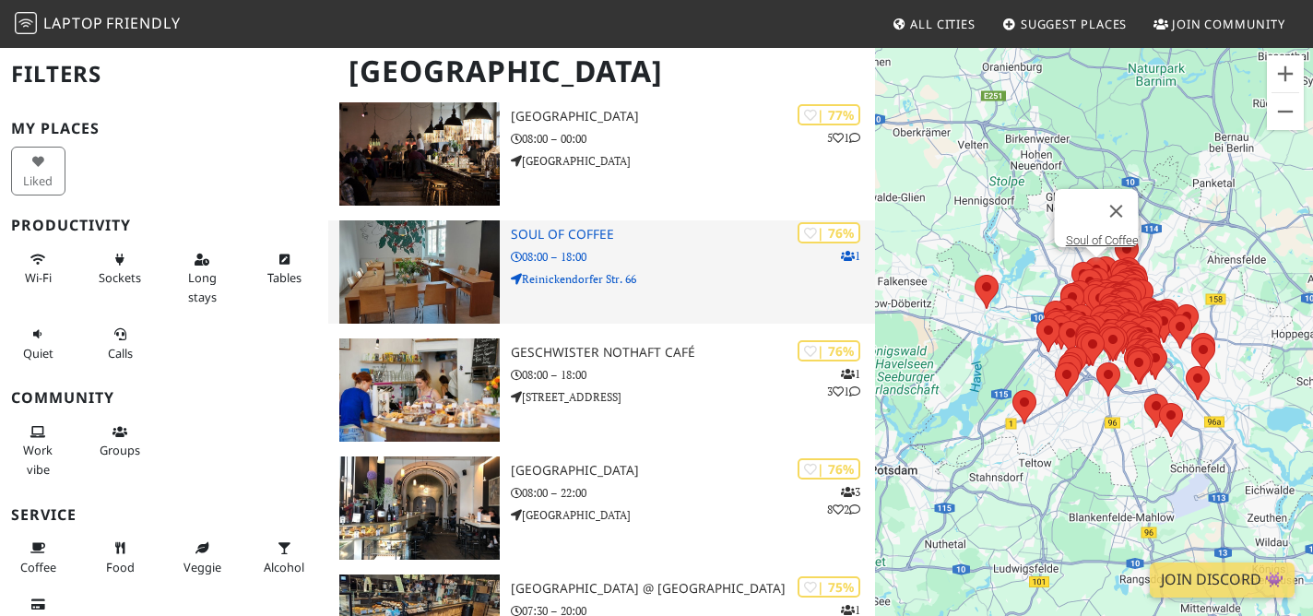
scroll to position [4223, 0]
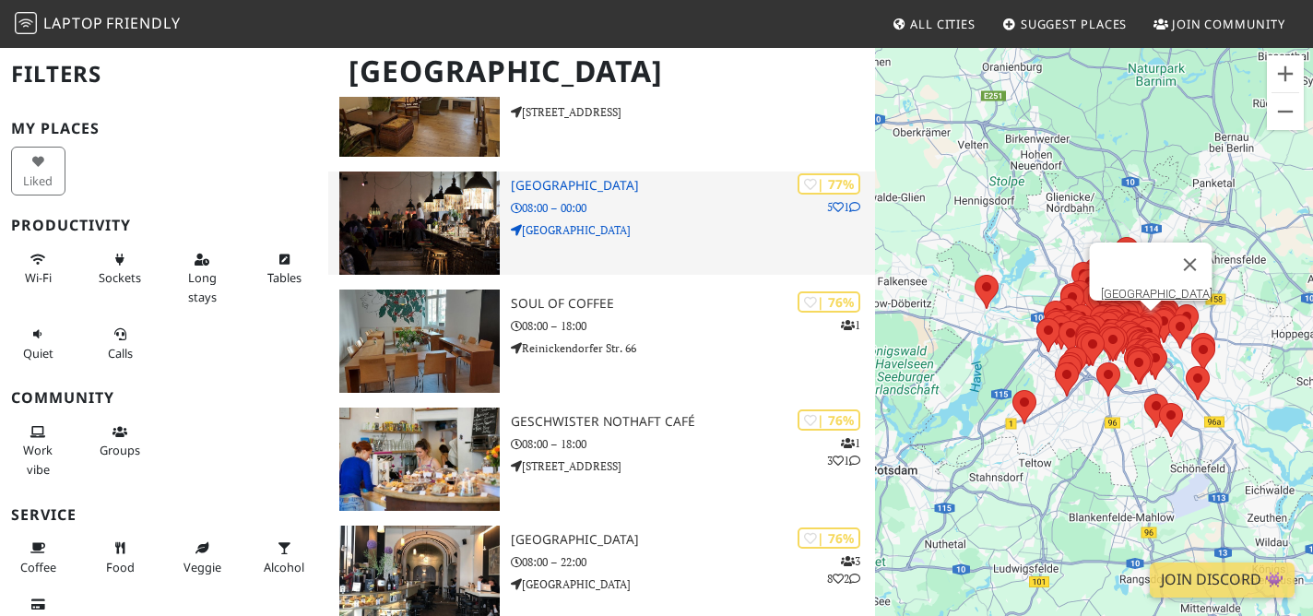
click at [589, 172] on div "| 77% 5 1 Michelberger Hotel 08:00 – 00:00 Warschauer Straße" at bounding box center [693, 223] width 365 height 103
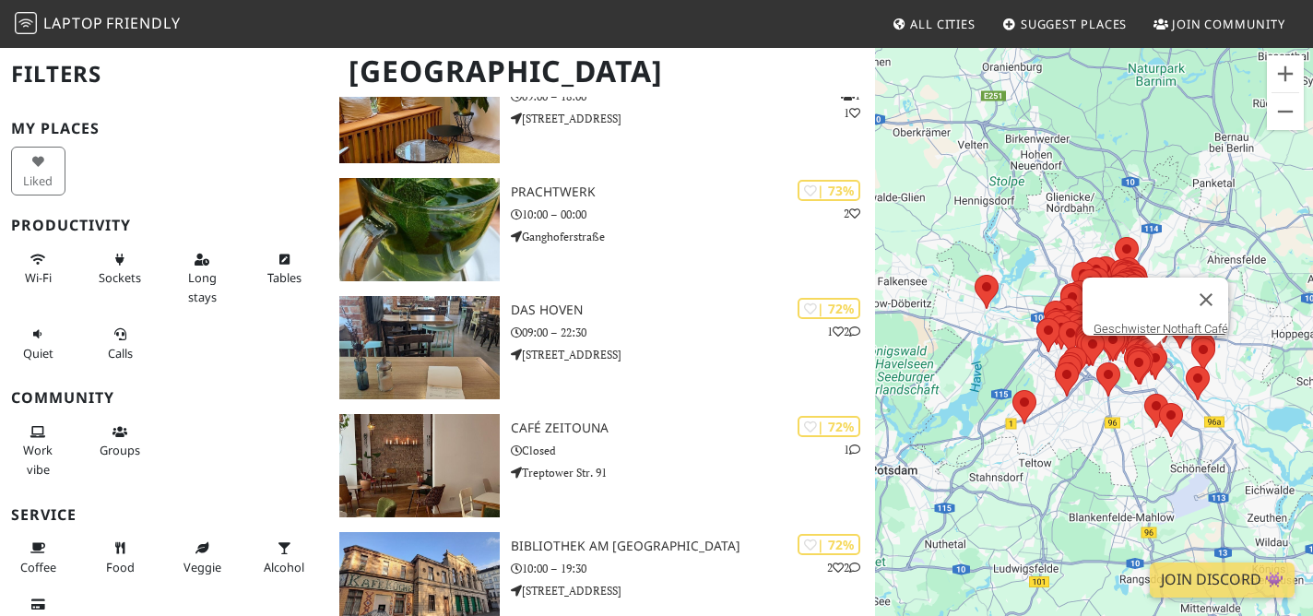
scroll to position [5981, 0]
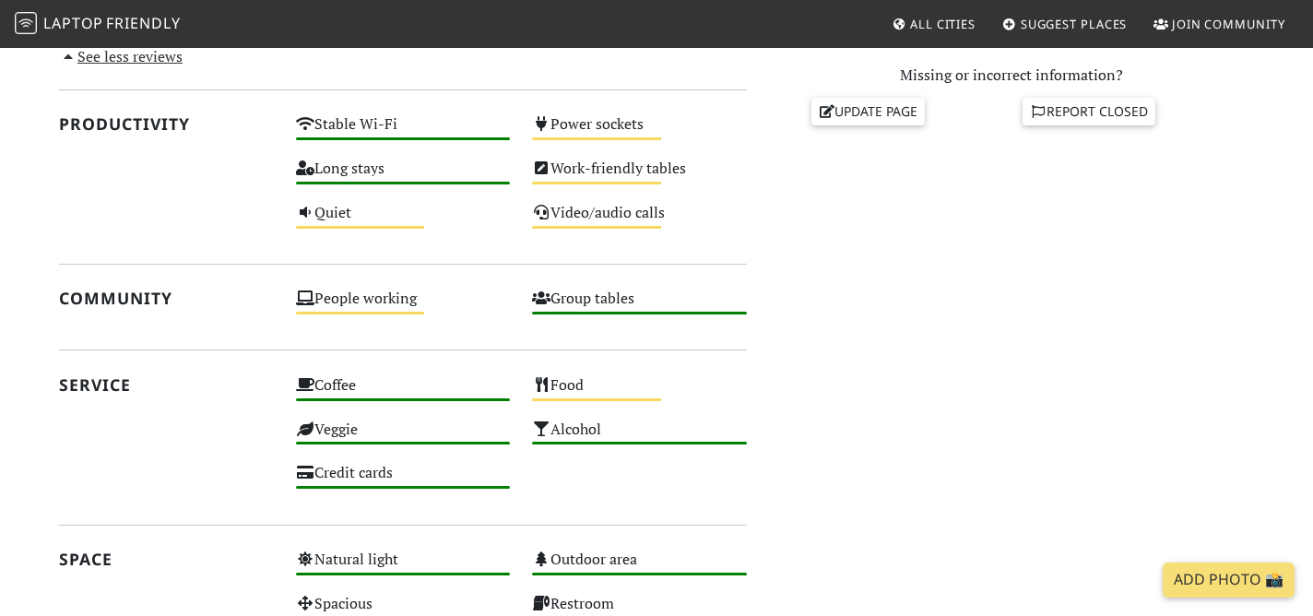
scroll to position [1224, 0]
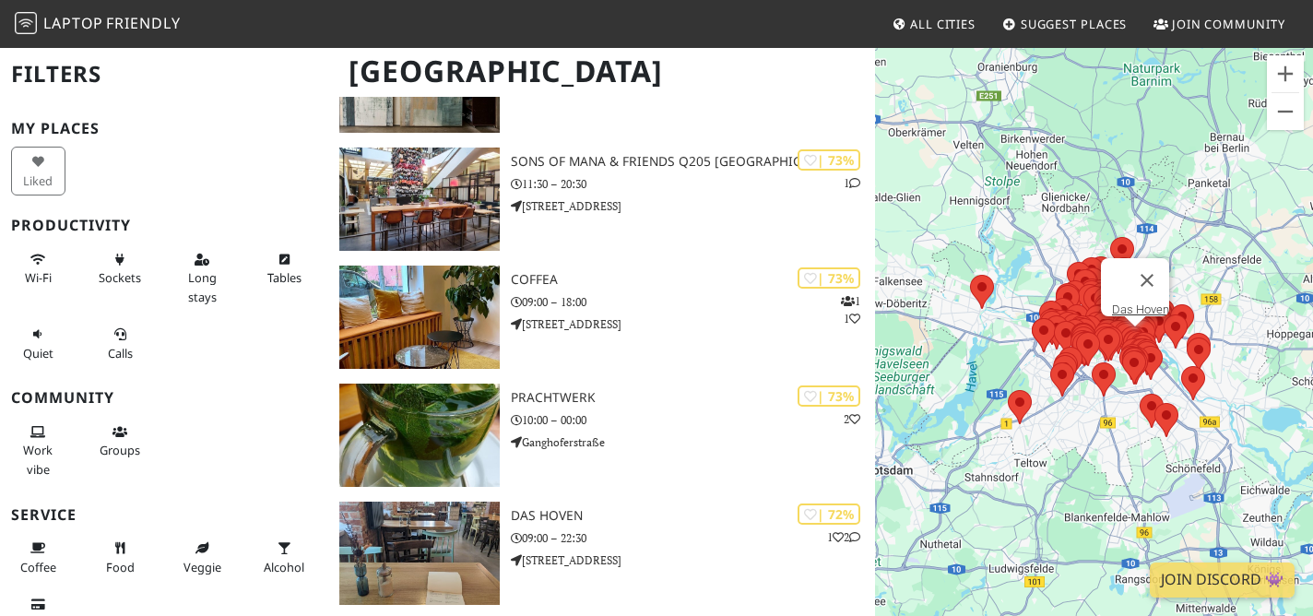
scroll to position [7146, 0]
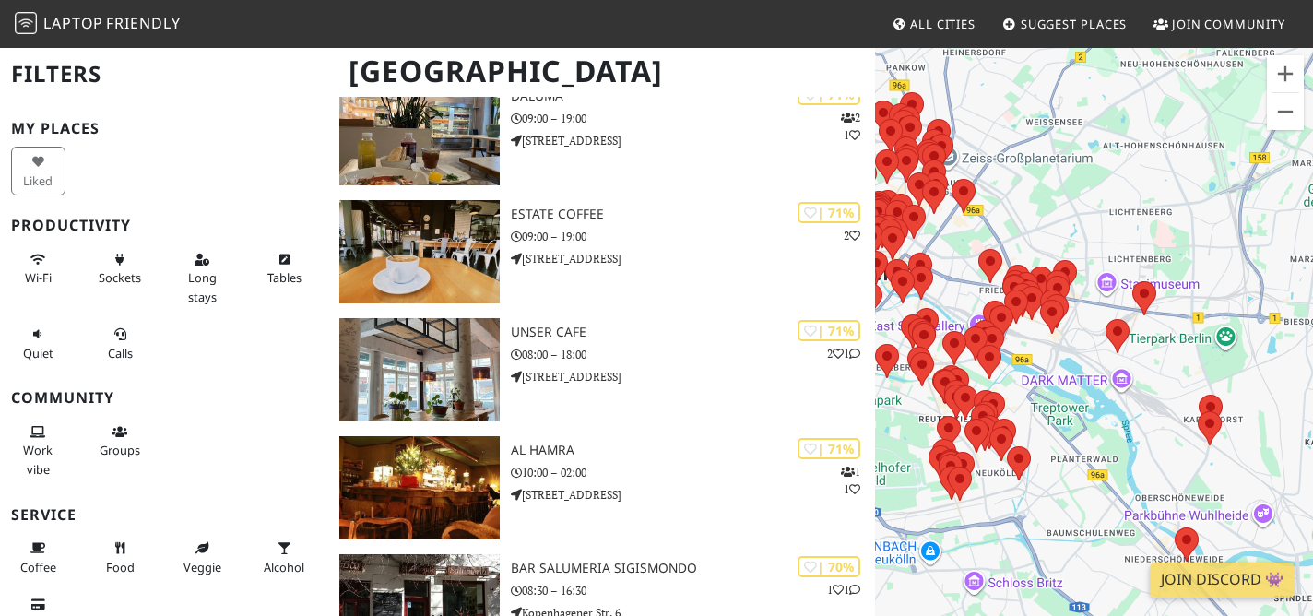
drag, startPoint x: 1204, startPoint y: 351, endPoint x: 1014, endPoint y: 349, distance: 190.0
click at [1014, 349] on div "To navigate, press the arrow keys." at bounding box center [1094, 354] width 438 height 616
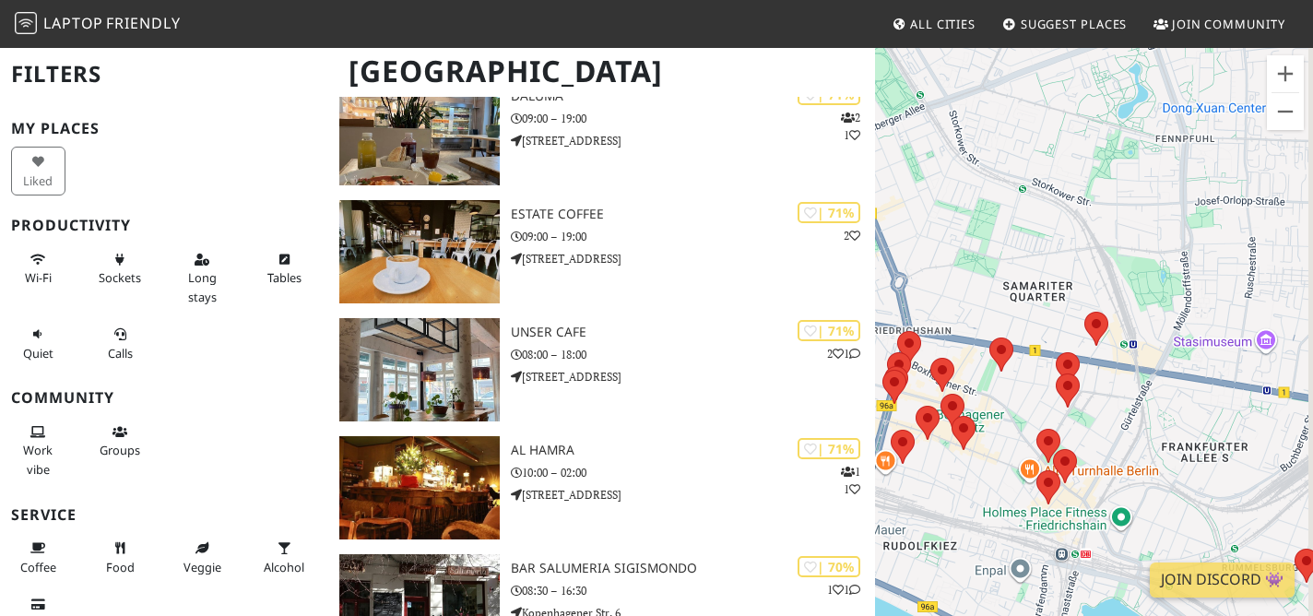
drag, startPoint x: 1046, startPoint y: 246, endPoint x: 980, endPoint y: 446, distance: 210.6
click at [969, 452] on div "To navigate, press the arrow keys." at bounding box center [1094, 354] width 438 height 616
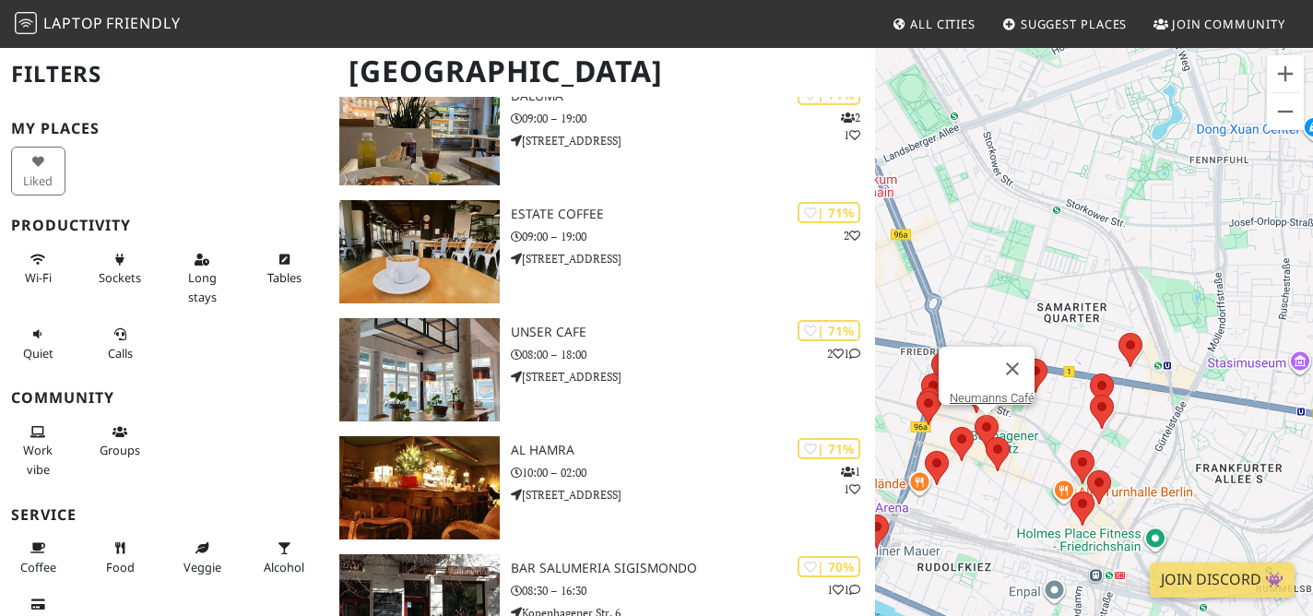
click at [975, 415] on area at bounding box center [975, 415] width 0 height 0
click at [979, 391] on link "Neumanns Café" at bounding box center [992, 398] width 85 height 14
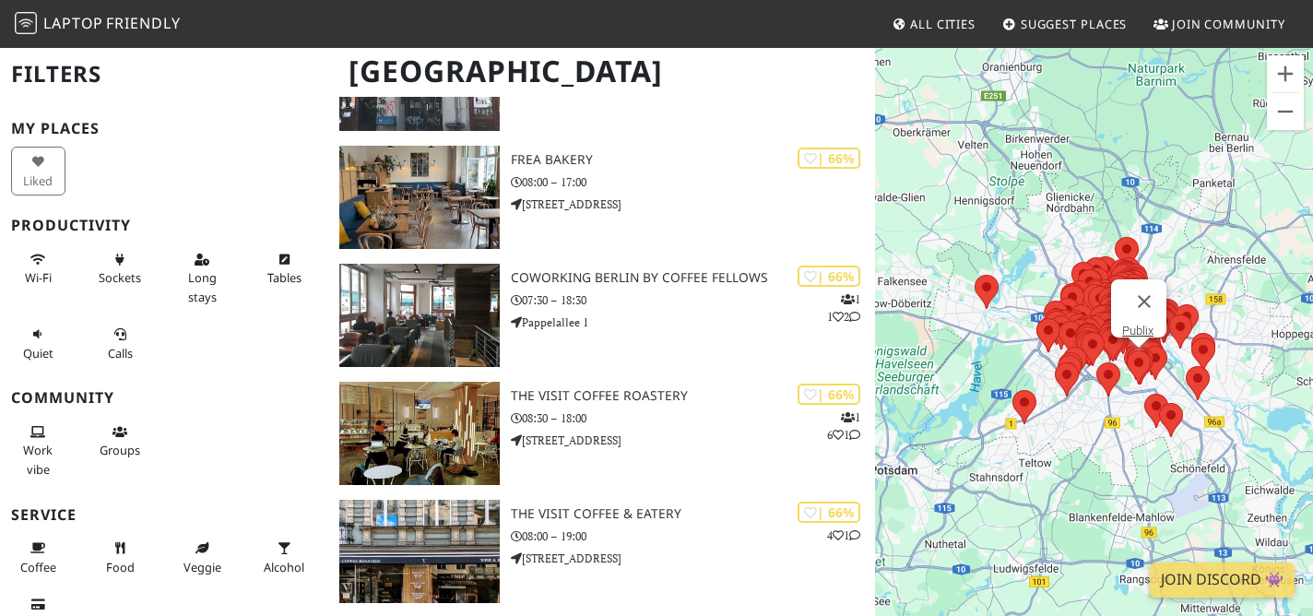
scroll to position [10292, 0]
